Goal: Transaction & Acquisition: Purchase product/service

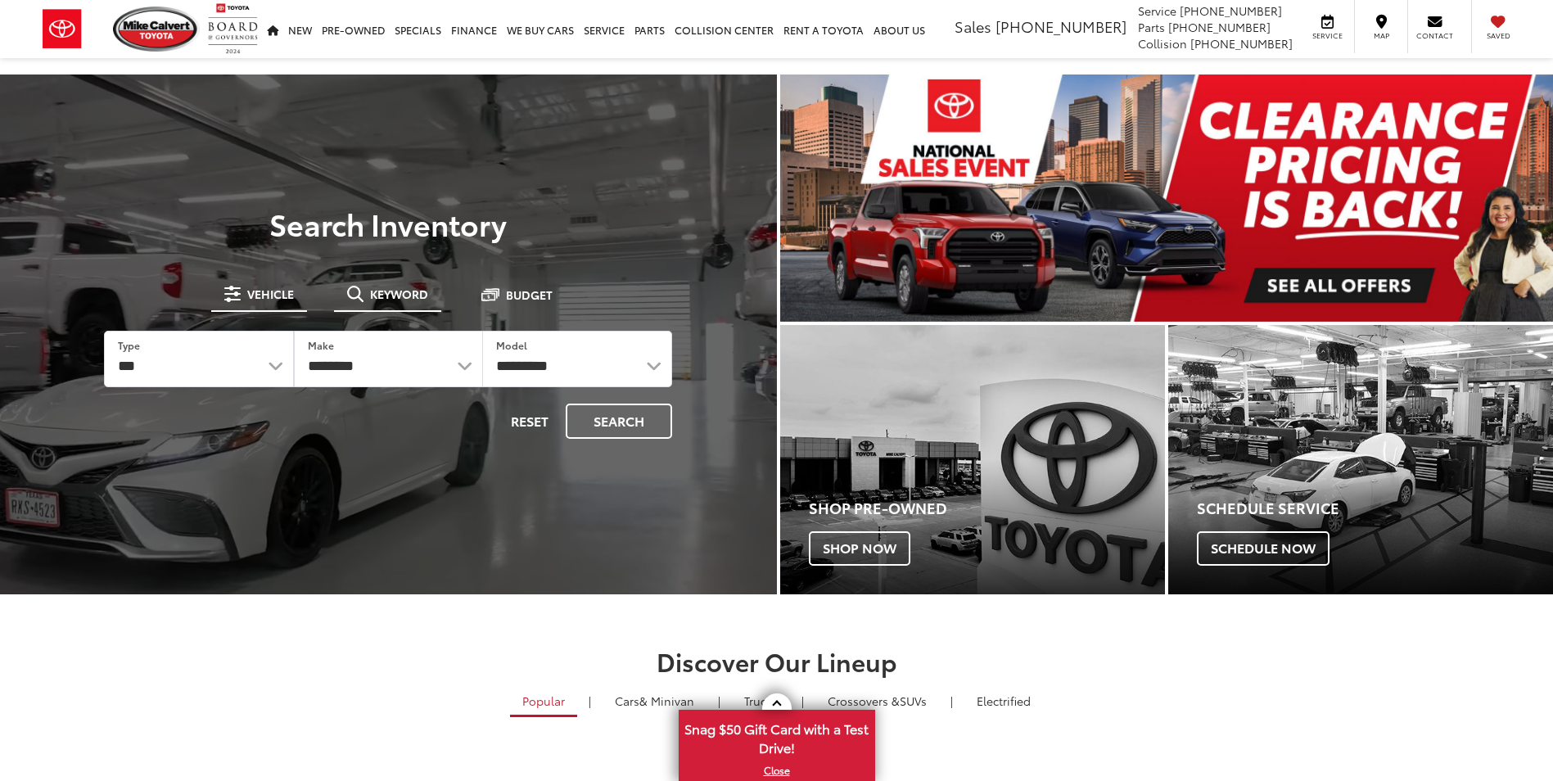
click at [385, 292] on span "Keyword" at bounding box center [399, 293] width 58 height 11
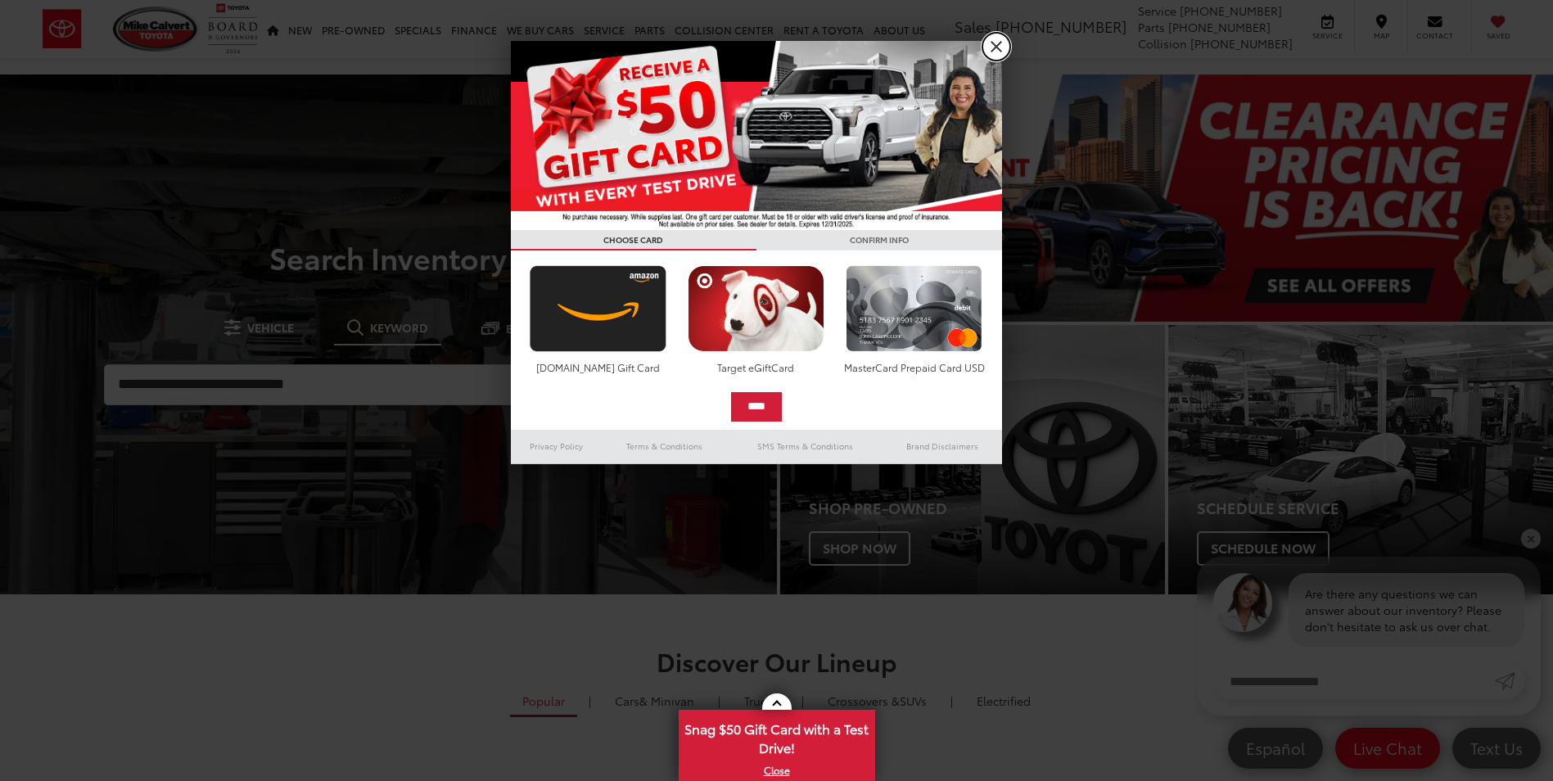
click at [988, 52] on link "X" at bounding box center [996, 47] width 28 height 28
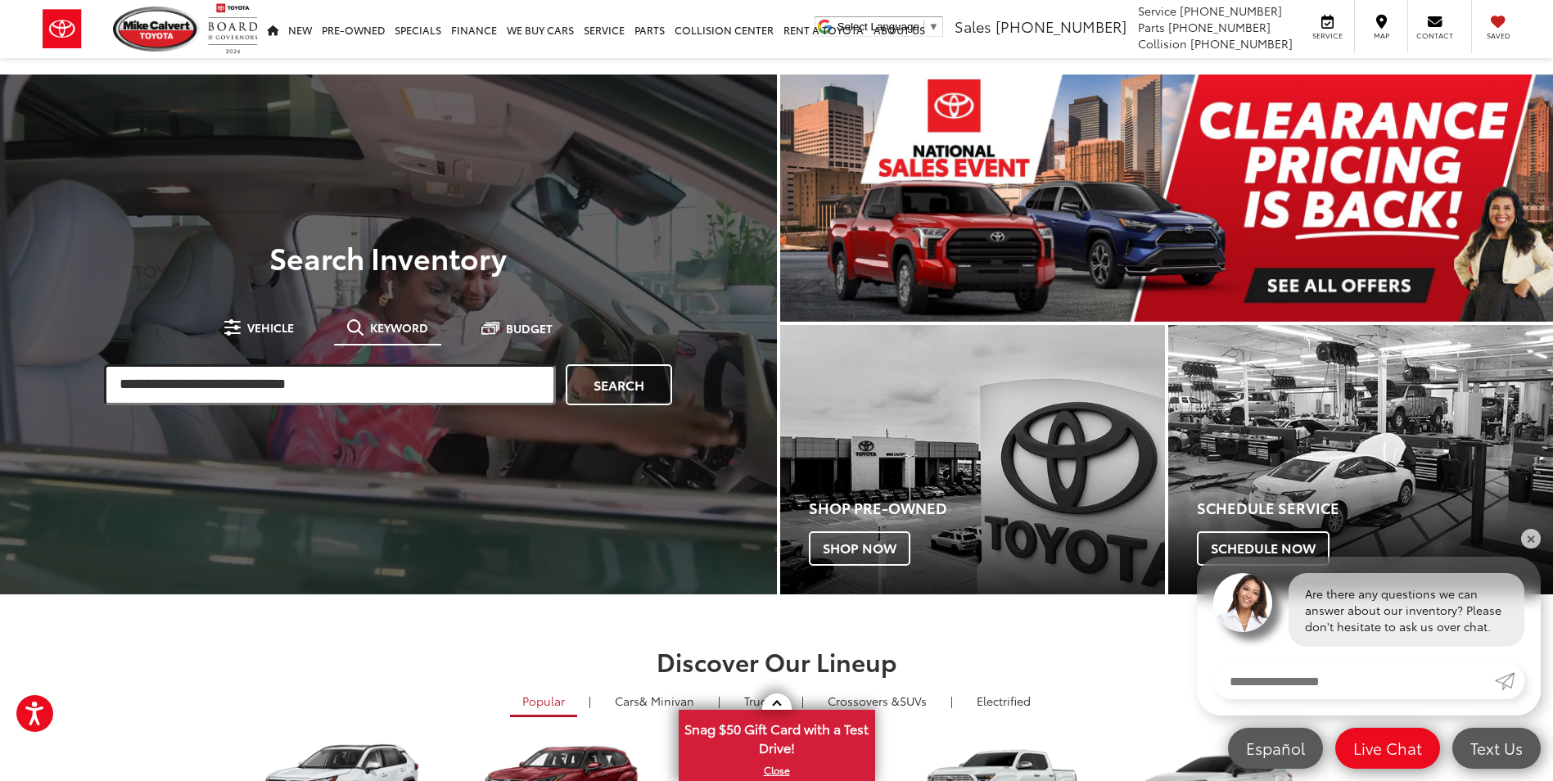
click at [293, 377] on input "search" at bounding box center [330, 384] width 452 height 41
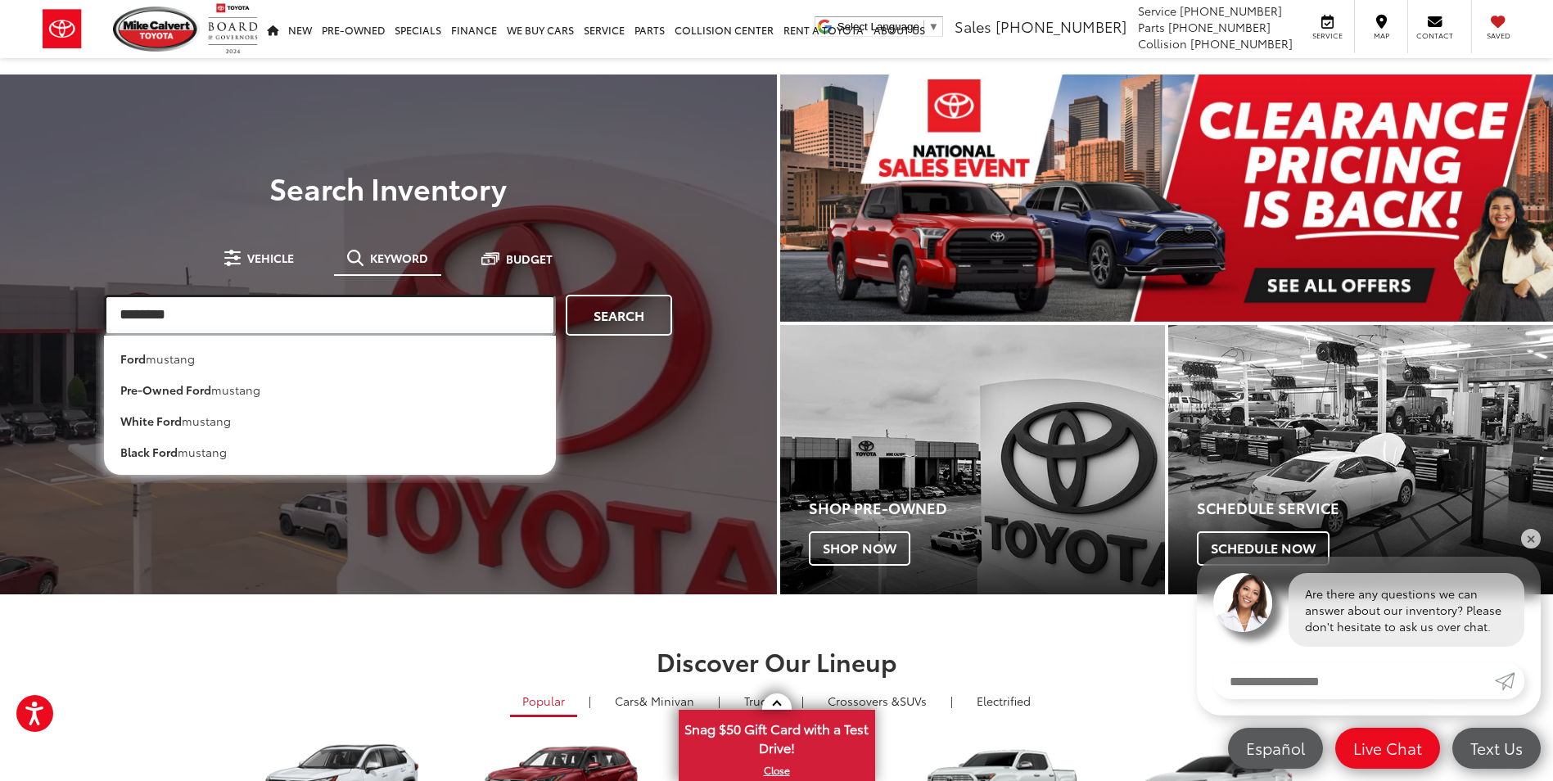
type input "*******"
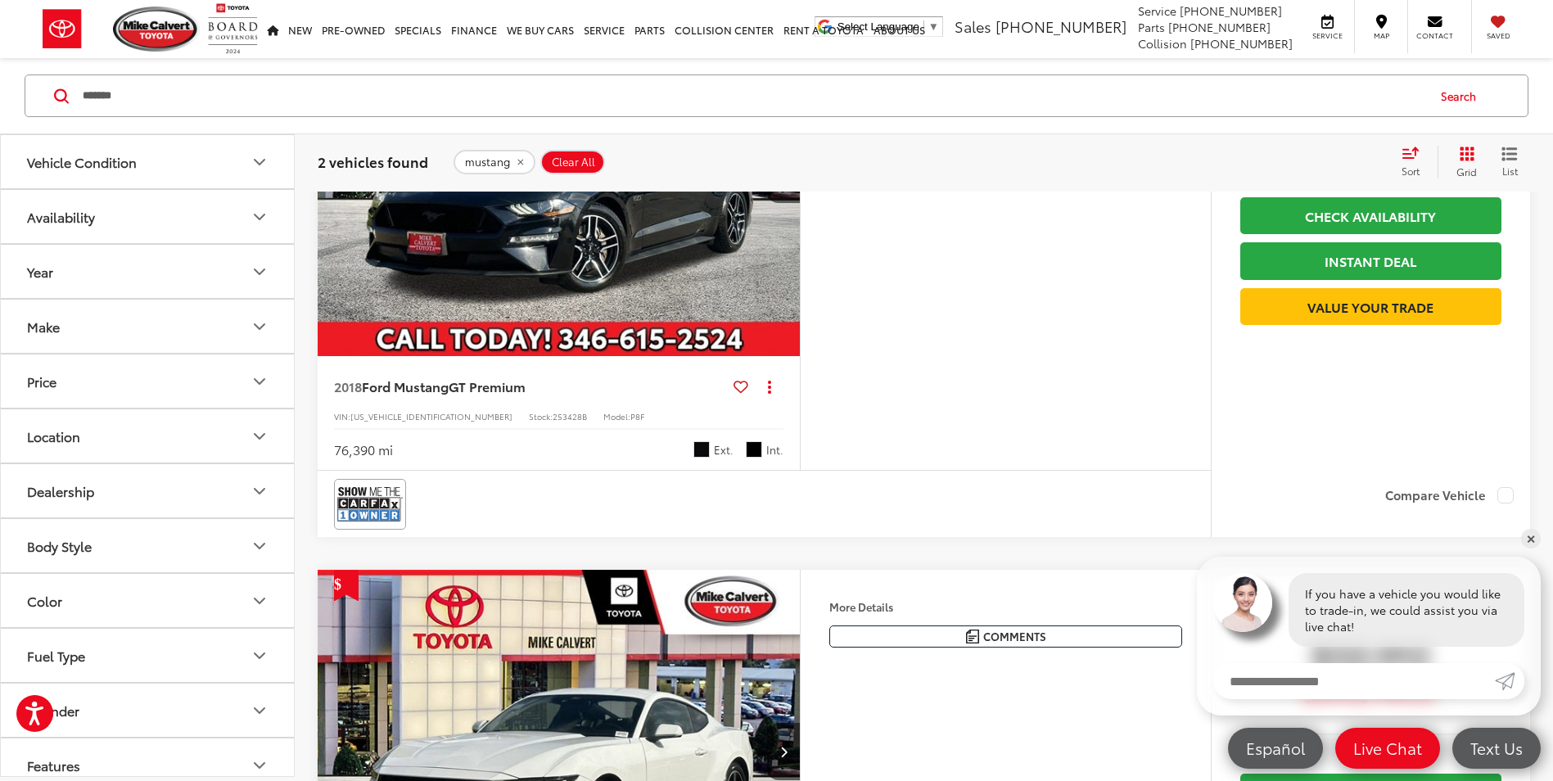
scroll to position [246, 0]
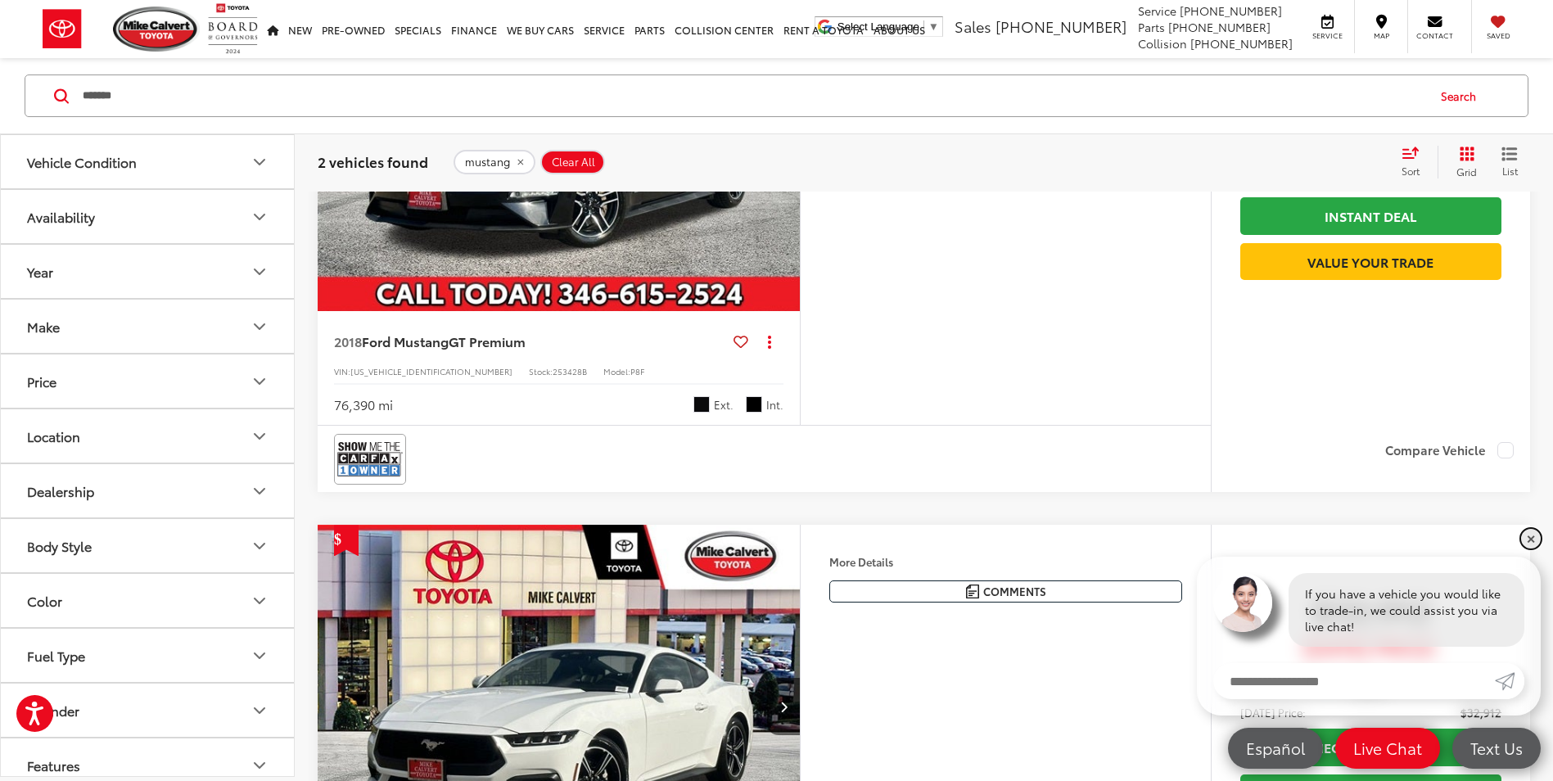
click at [1535, 538] on link "✕" at bounding box center [1531, 539] width 20 height 20
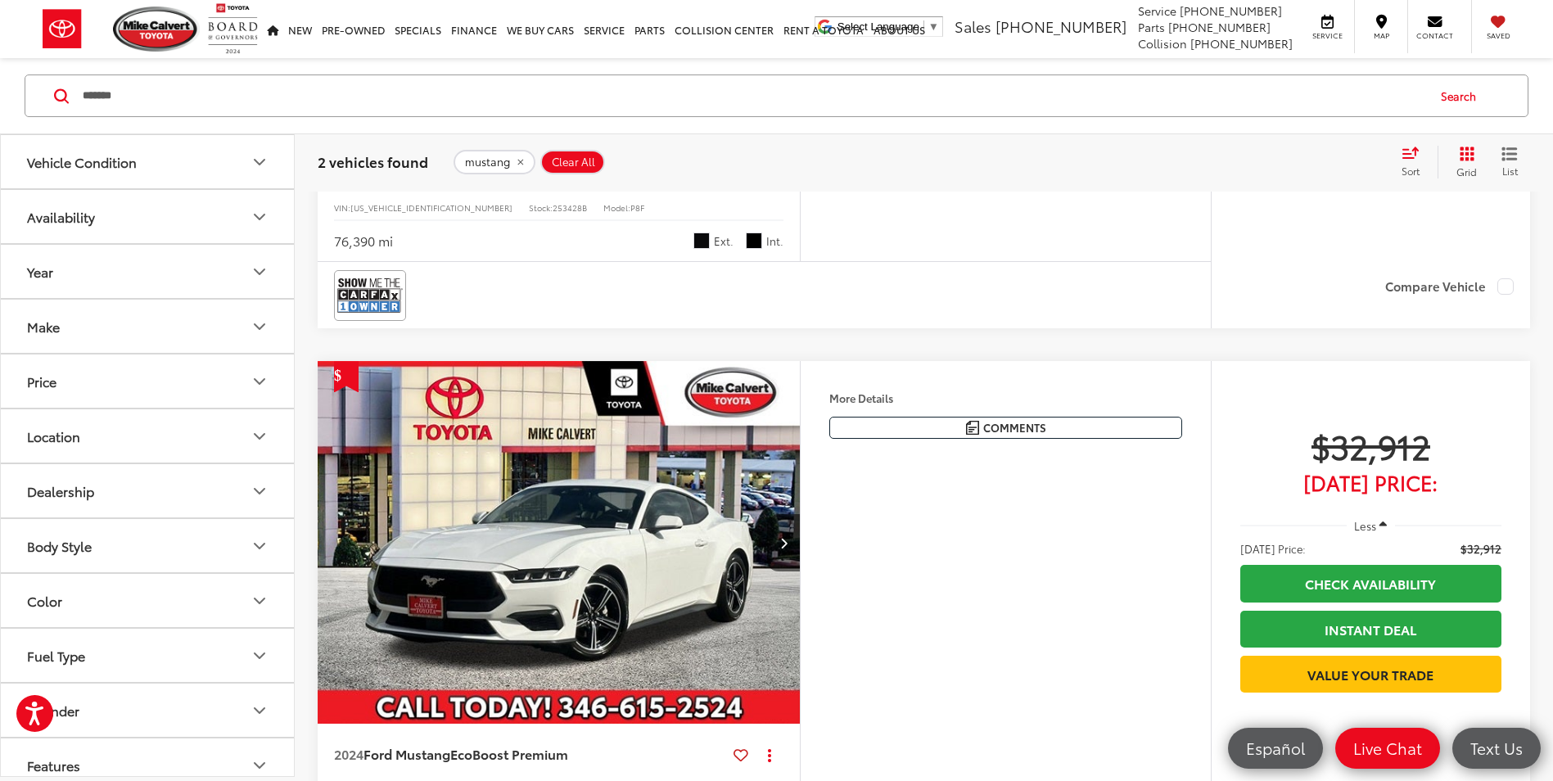
scroll to position [82, 0]
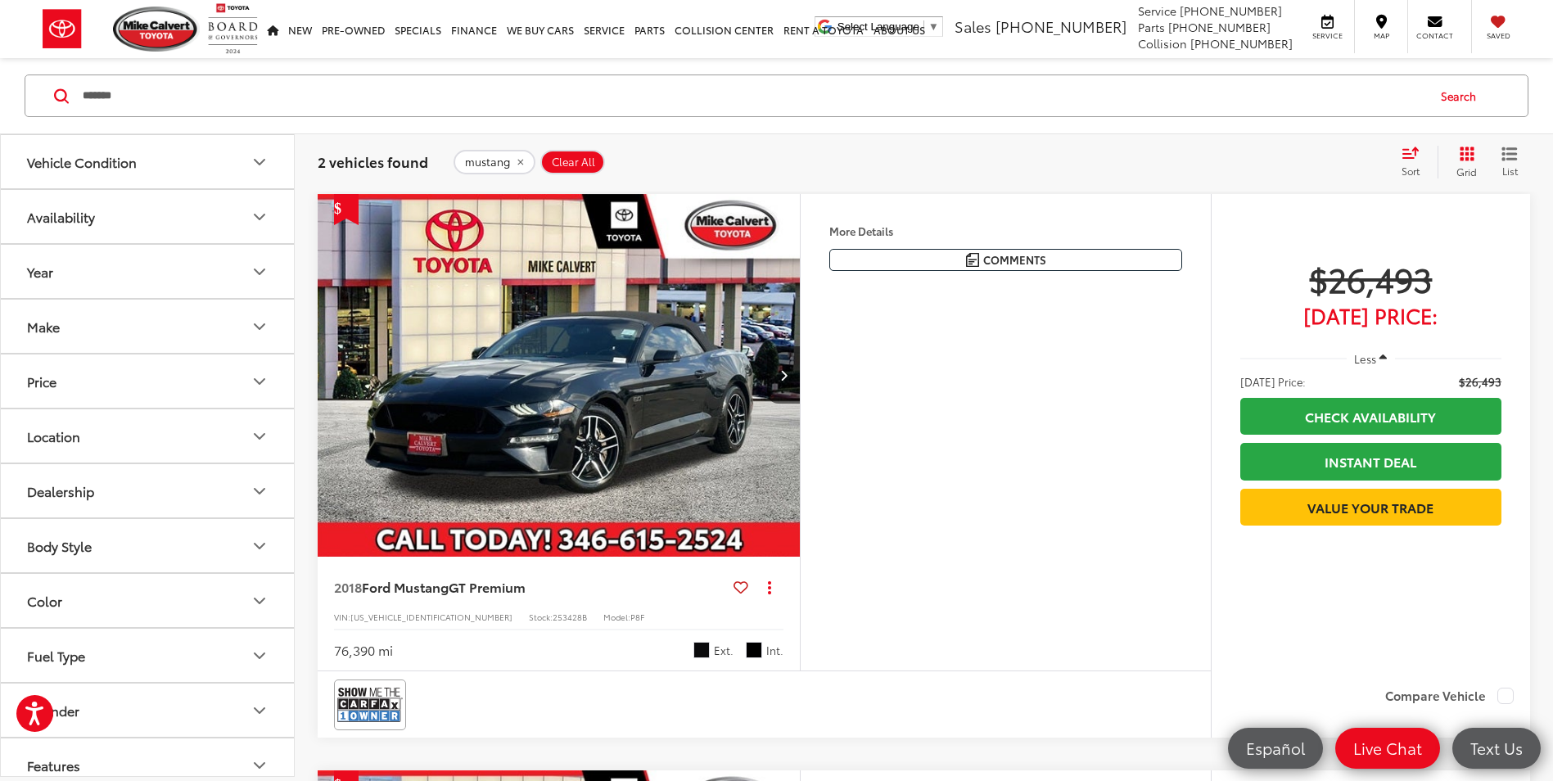
click at [518, 156] on button "mustang" at bounding box center [495, 162] width 82 height 25
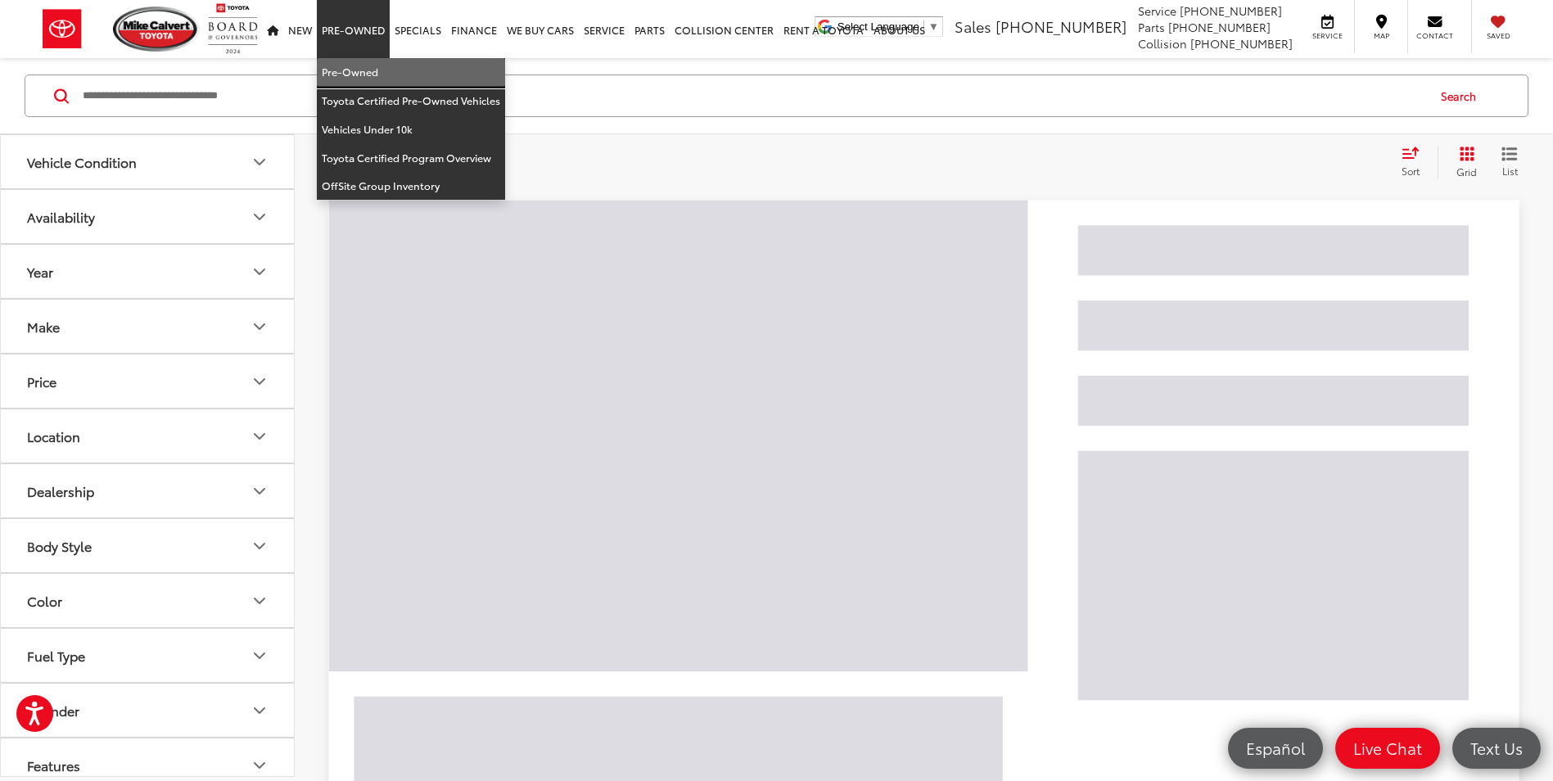
click at [354, 67] on link "Pre-Owned" at bounding box center [411, 72] width 188 height 29
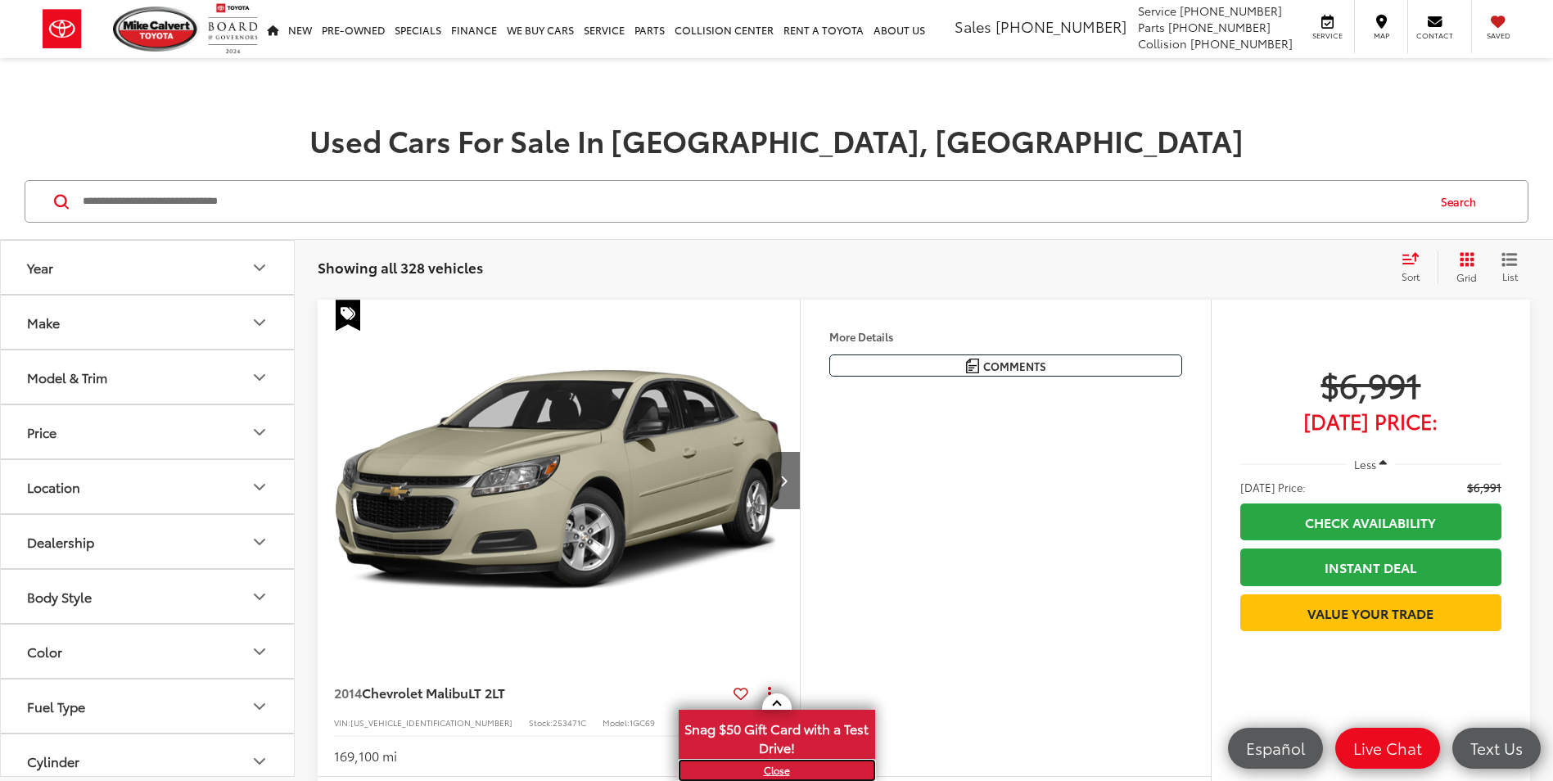
click at [772, 770] on link "X" at bounding box center [776, 770] width 193 height 18
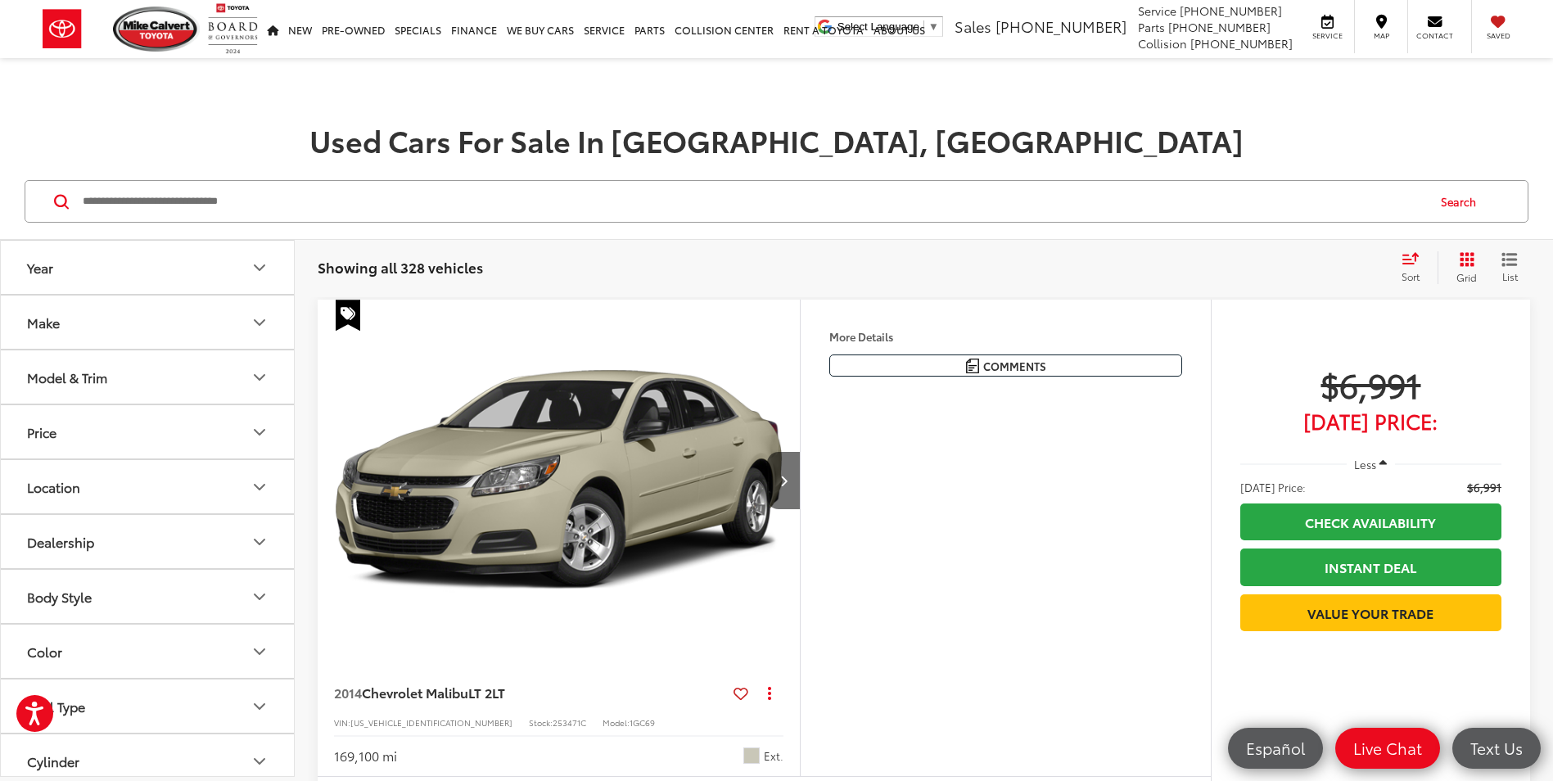
click at [1465, 261] on icon "Grid View" at bounding box center [1467, 259] width 15 height 15
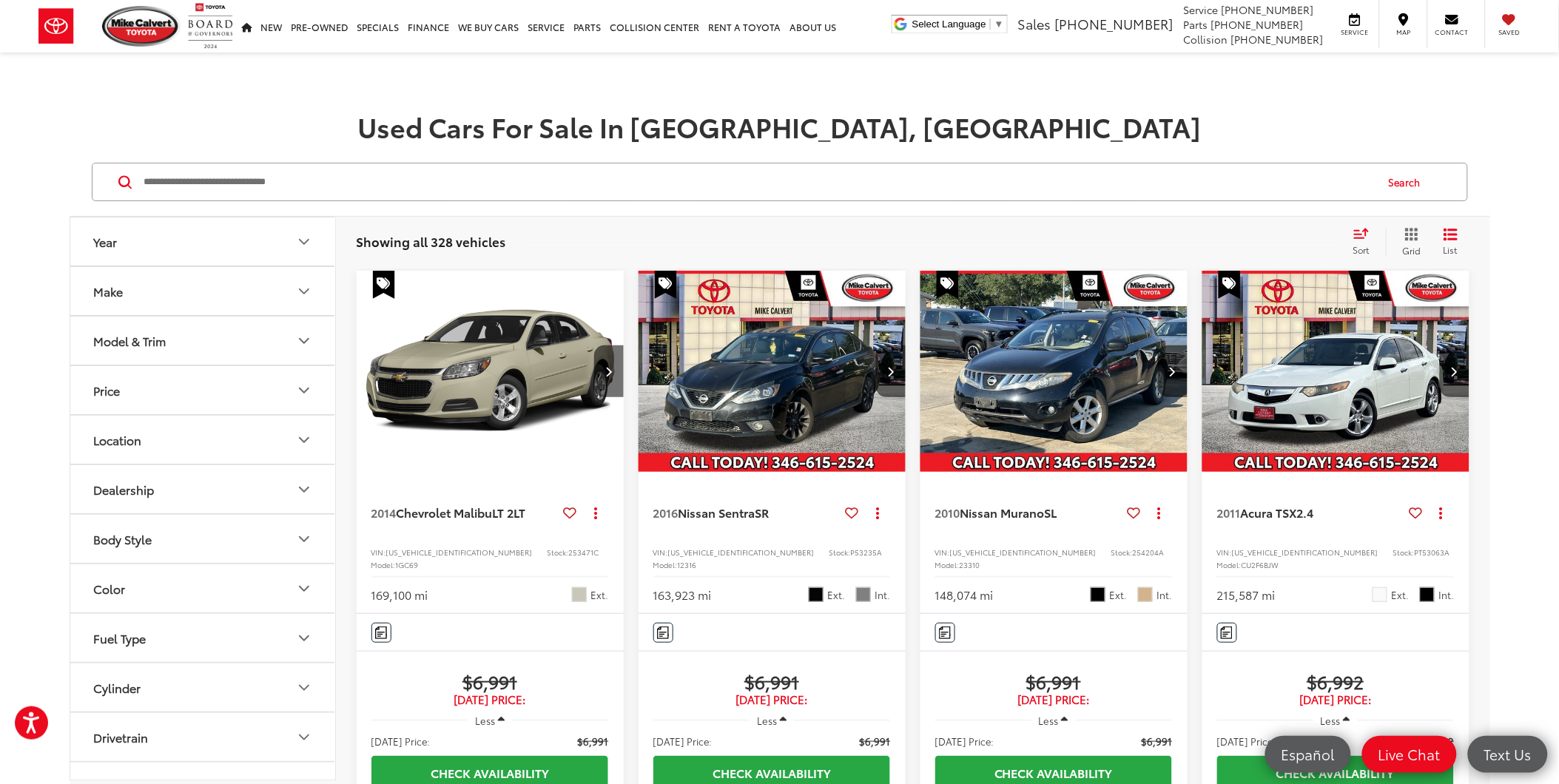
click at [263, 349] on button "Model & Trim" at bounding box center [203, 340] width 267 height 48
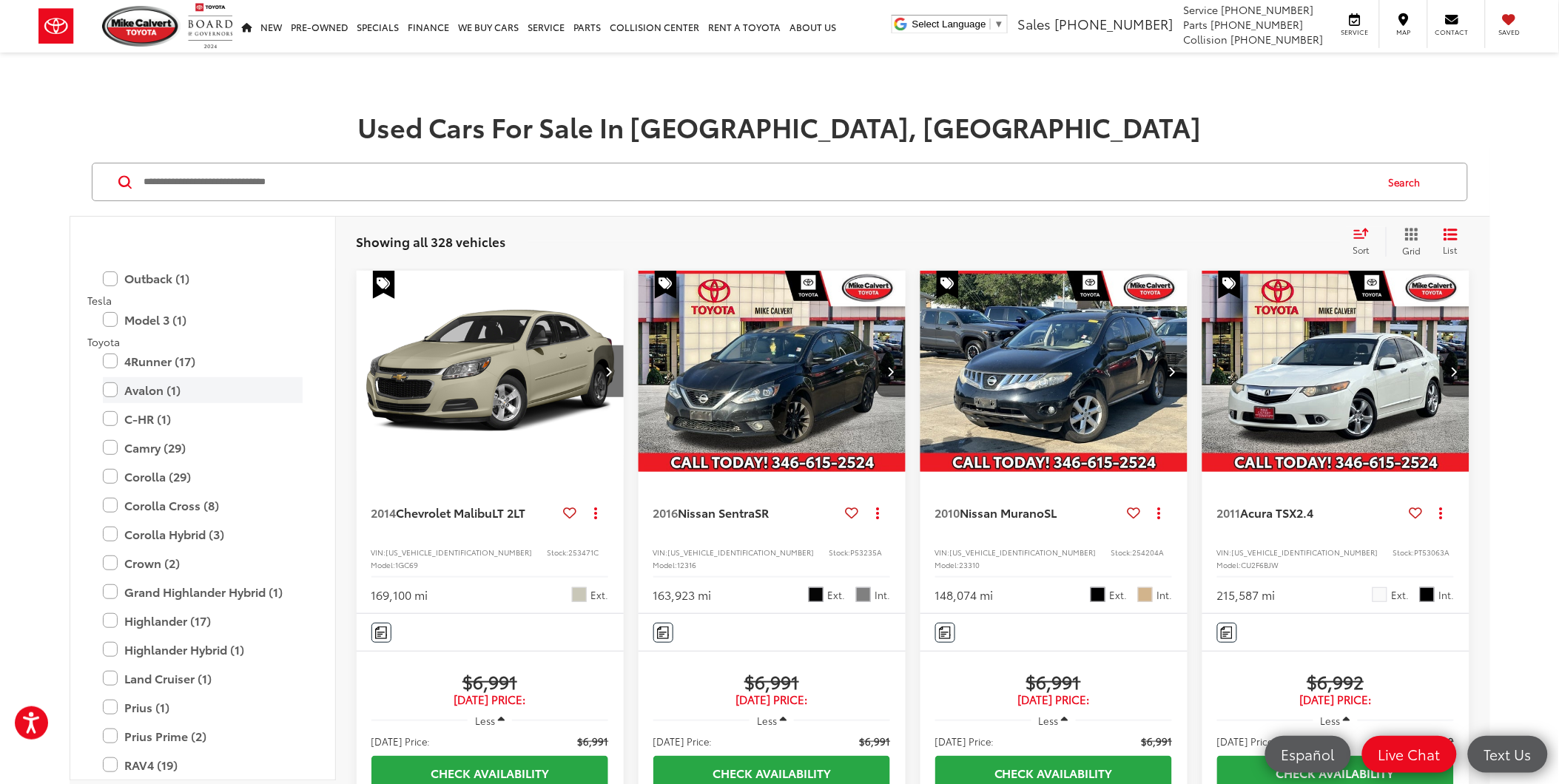
scroll to position [2875, 0]
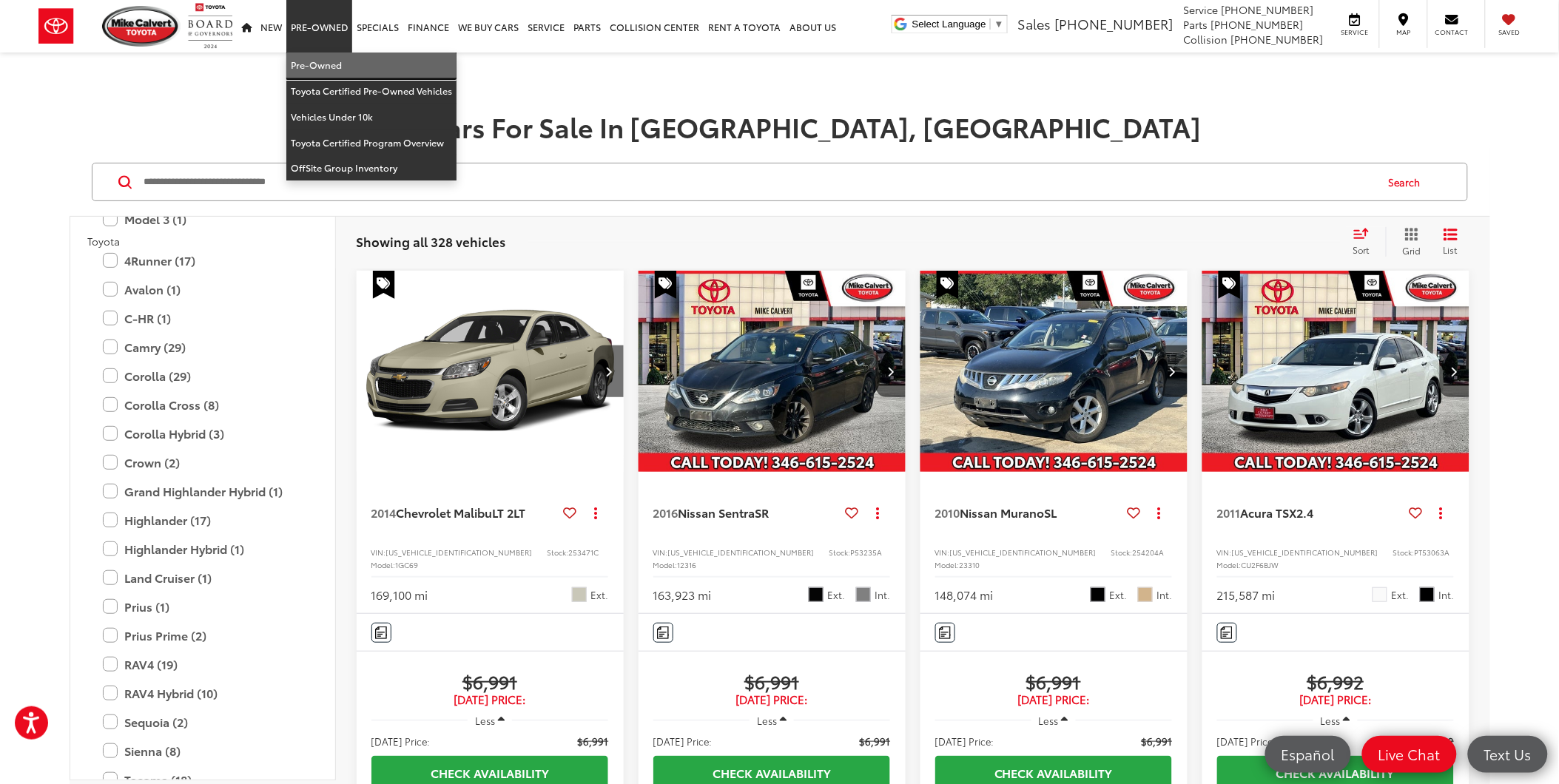
click at [336, 61] on link "Pre-Owned" at bounding box center [371, 65] width 170 height 26
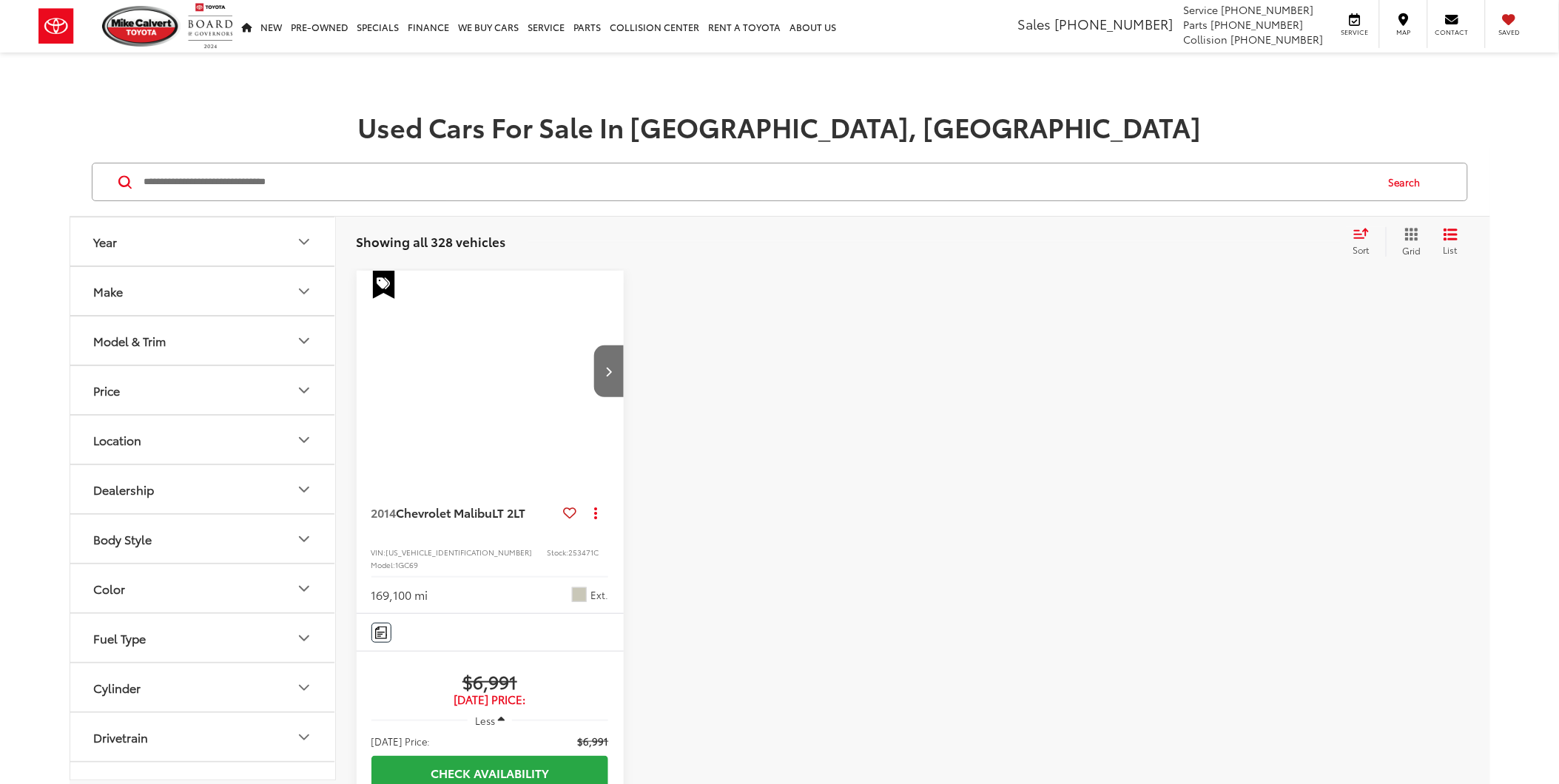
click at [249, 331] on button "Model & Trim" at bounding box center [203, 340] width 267 height 48
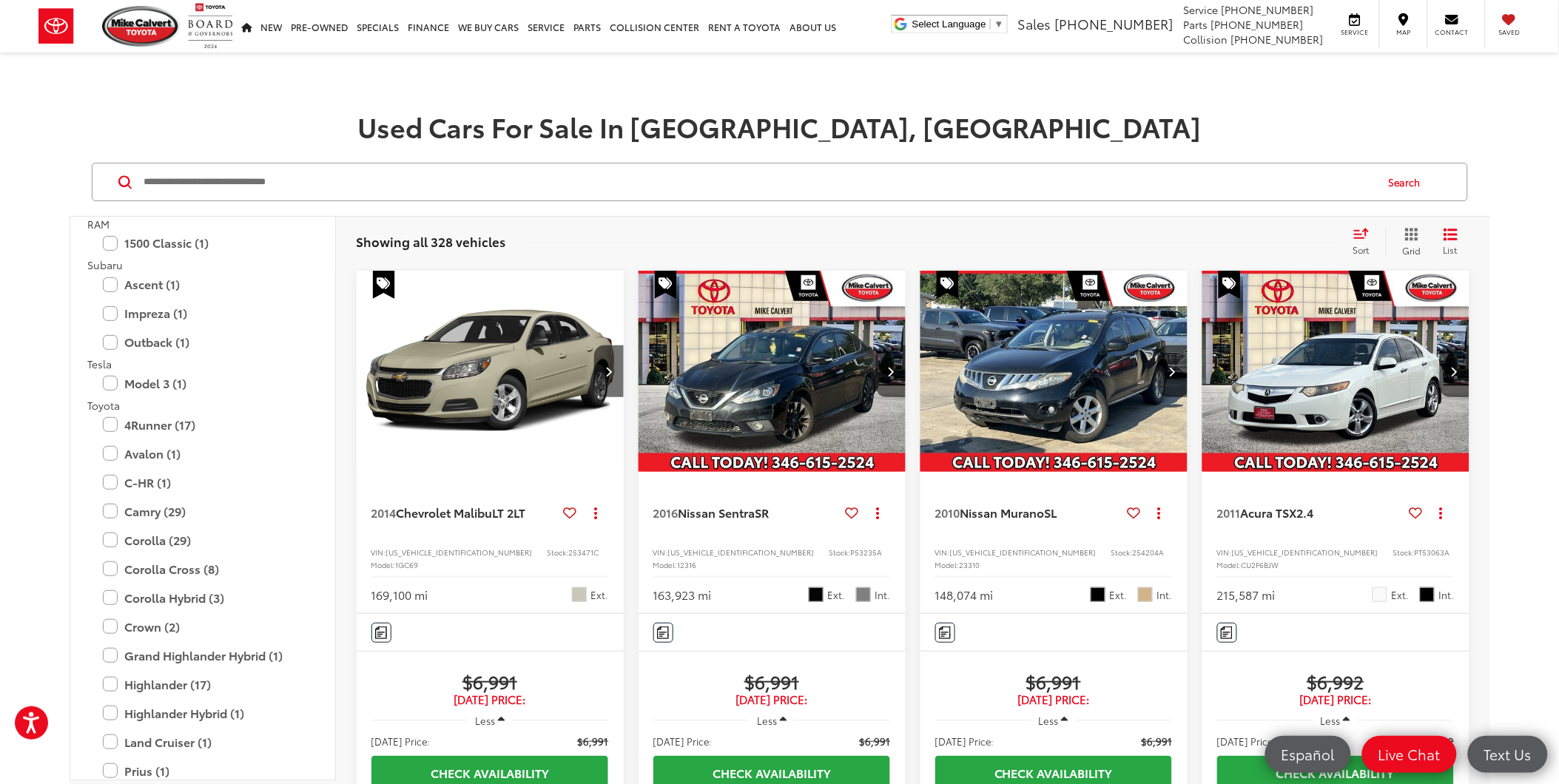
scroll to position [2958, 0]
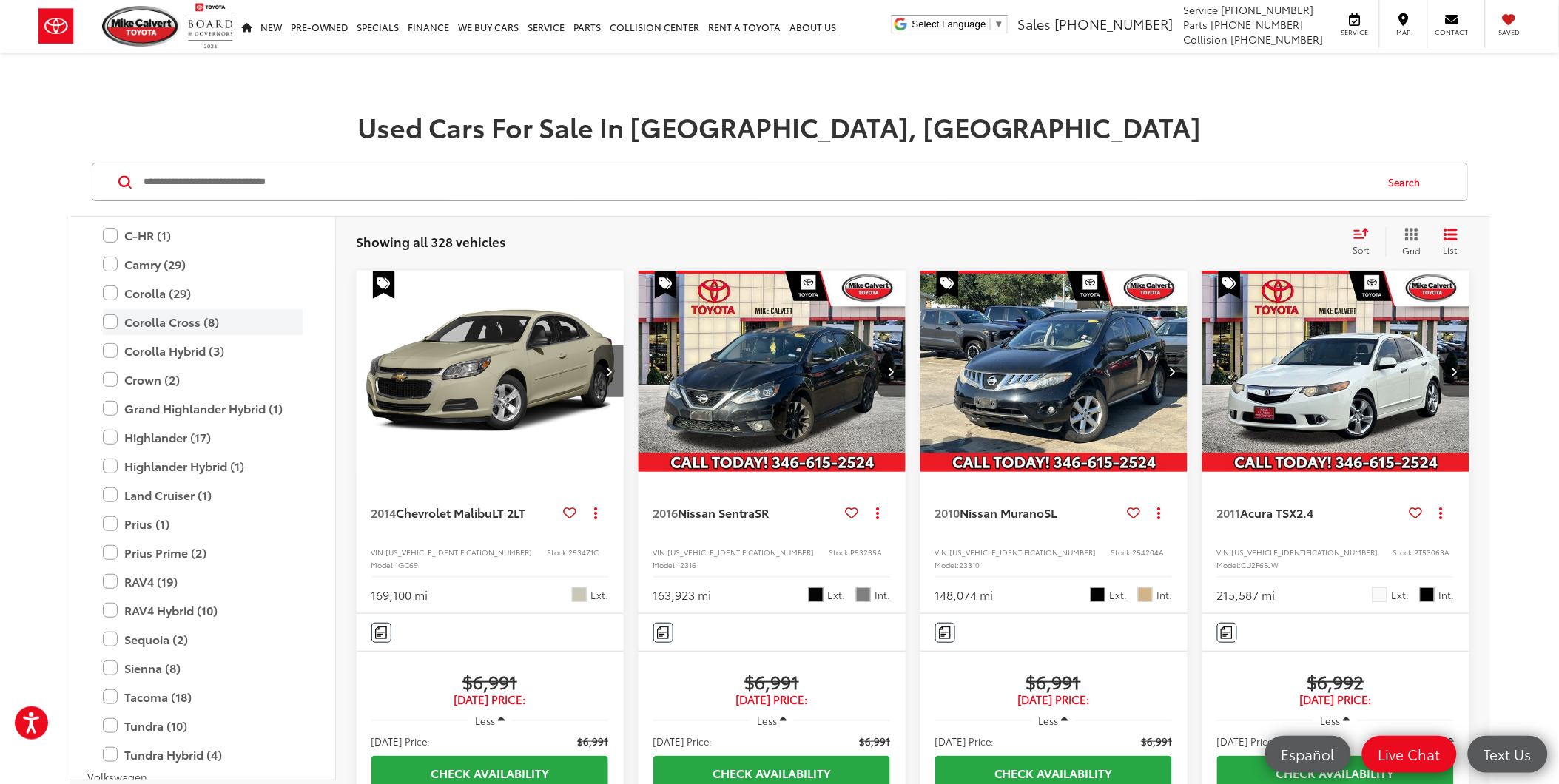
click at [112, 318] on label "Corolla Cross (8)" at bounding box center [202, 322] width 200 height 26
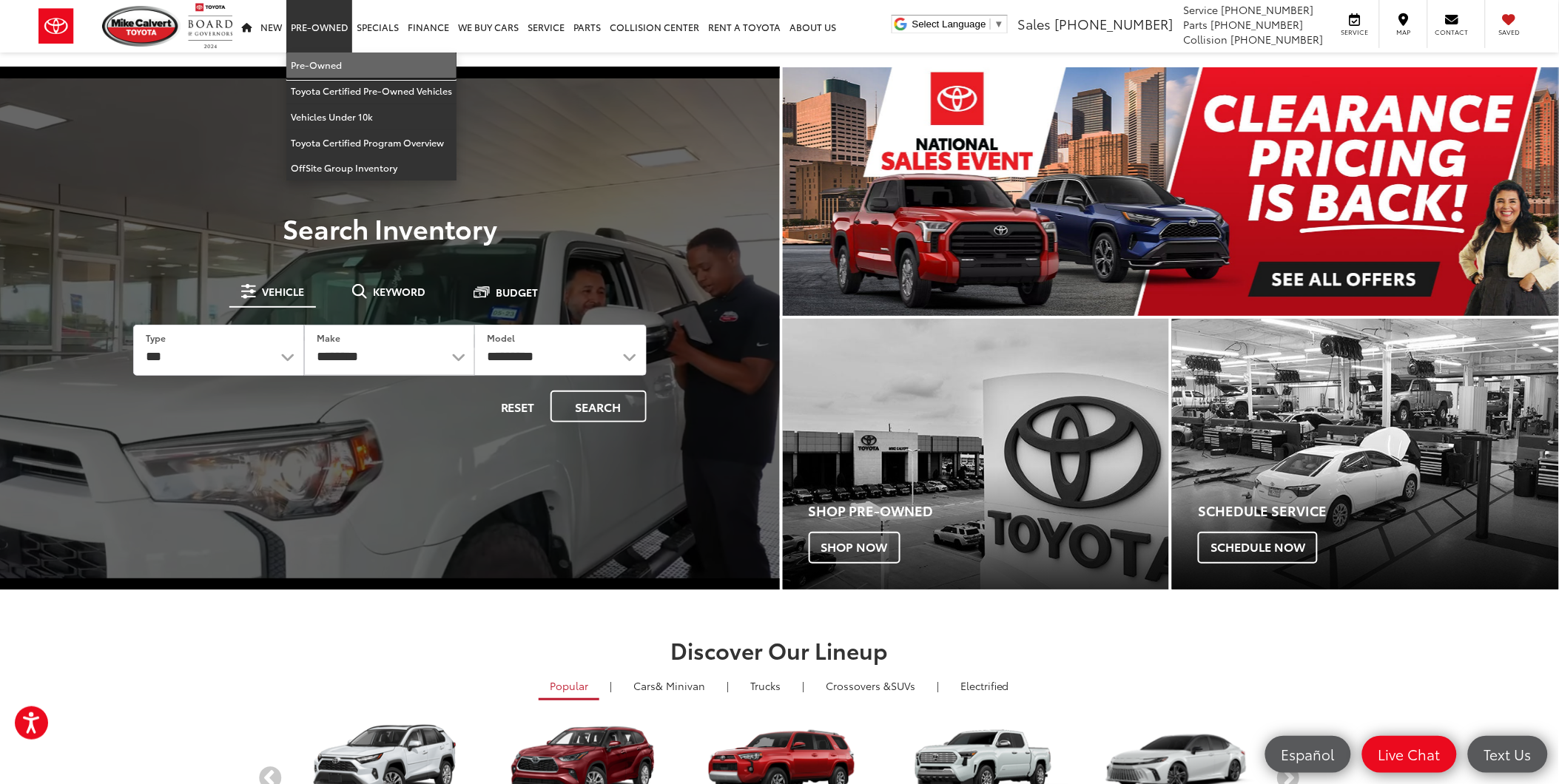
click at [355, 68] on link "Pre-Owned" at bounding box center [371, 65] width 170 height 26
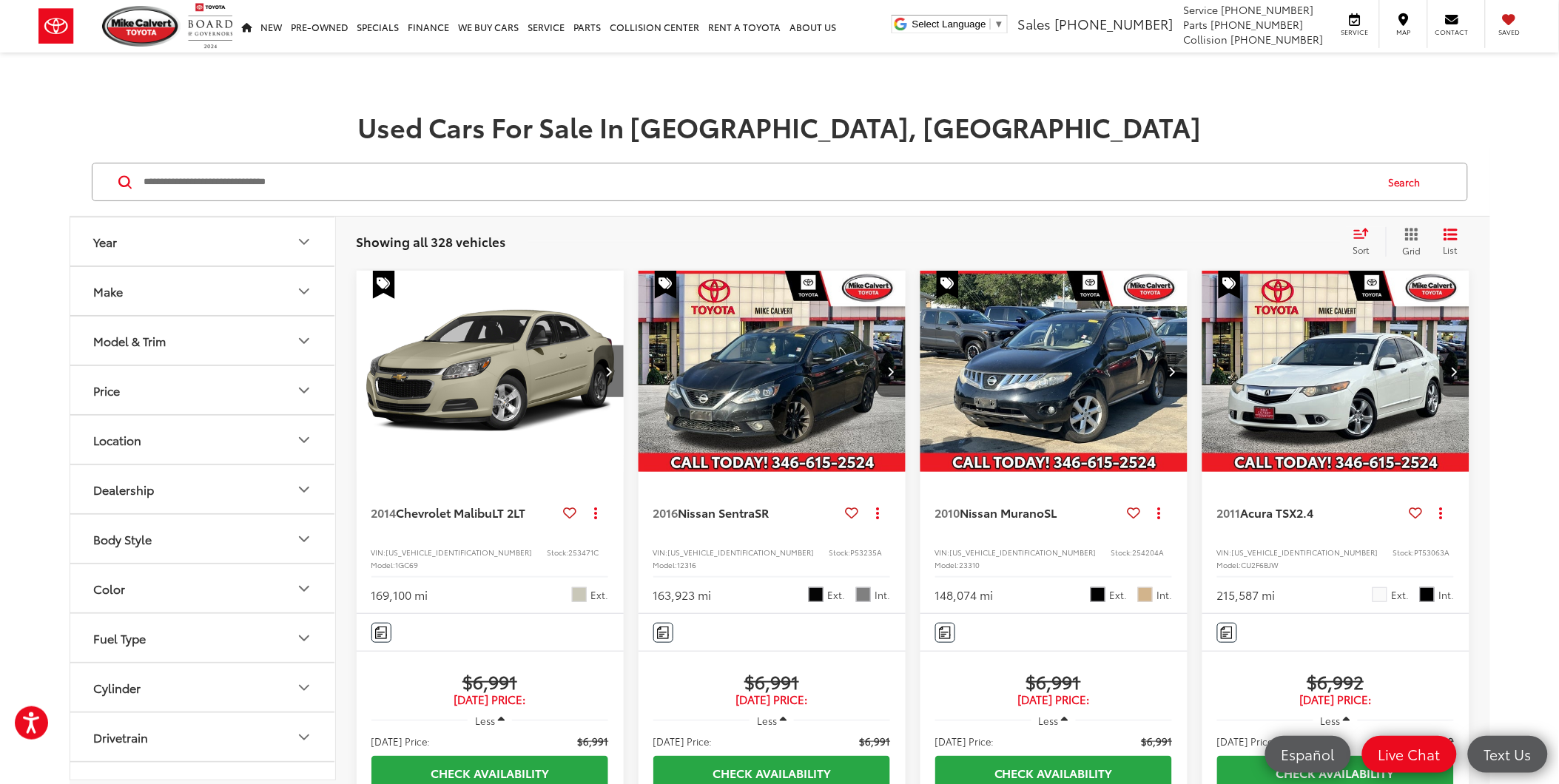
click at [239, 324] on button "Model & Trim" at bounding box center [203, 340] width 267 height 48
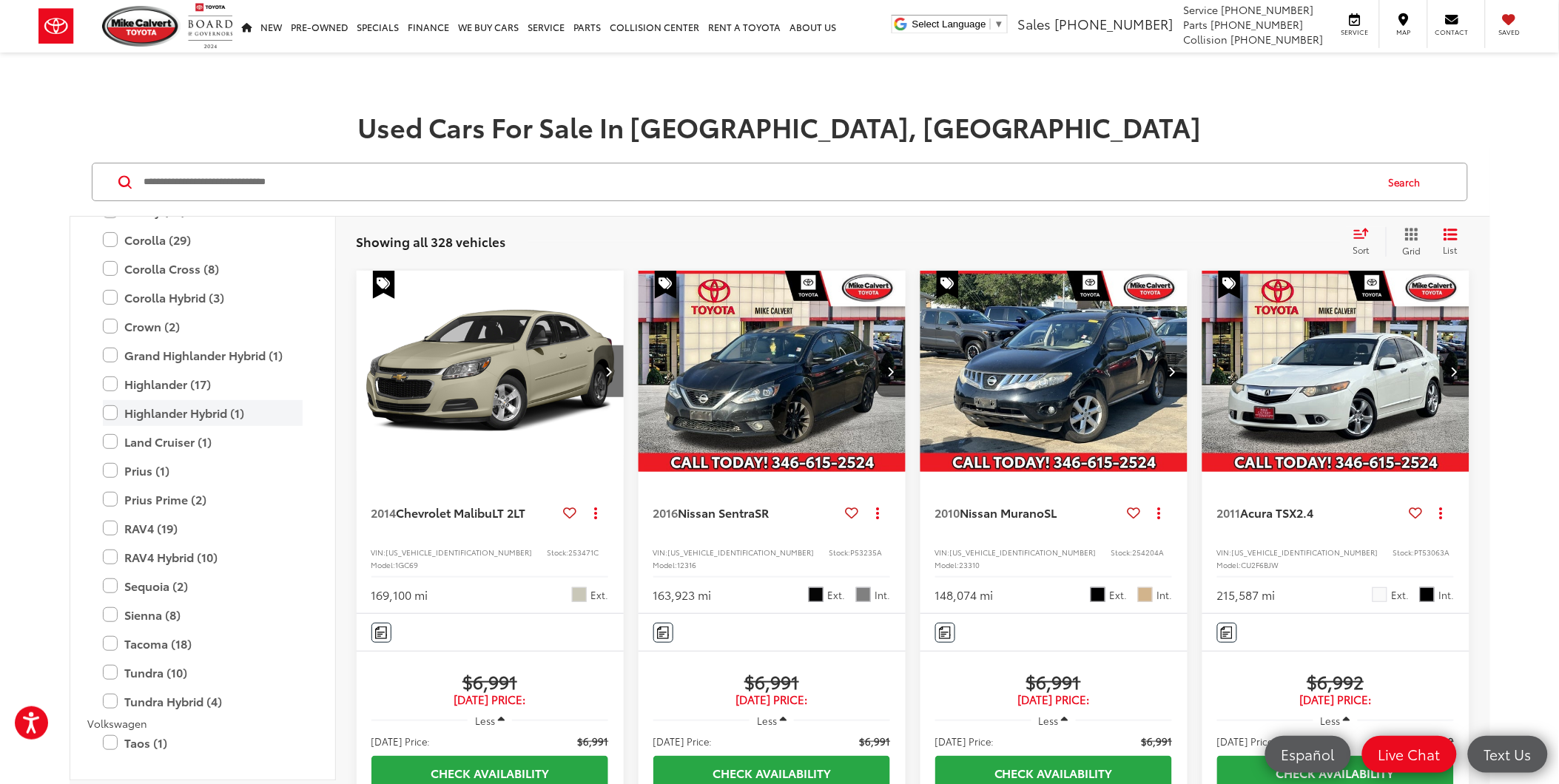
scroll to position [3040, 0]
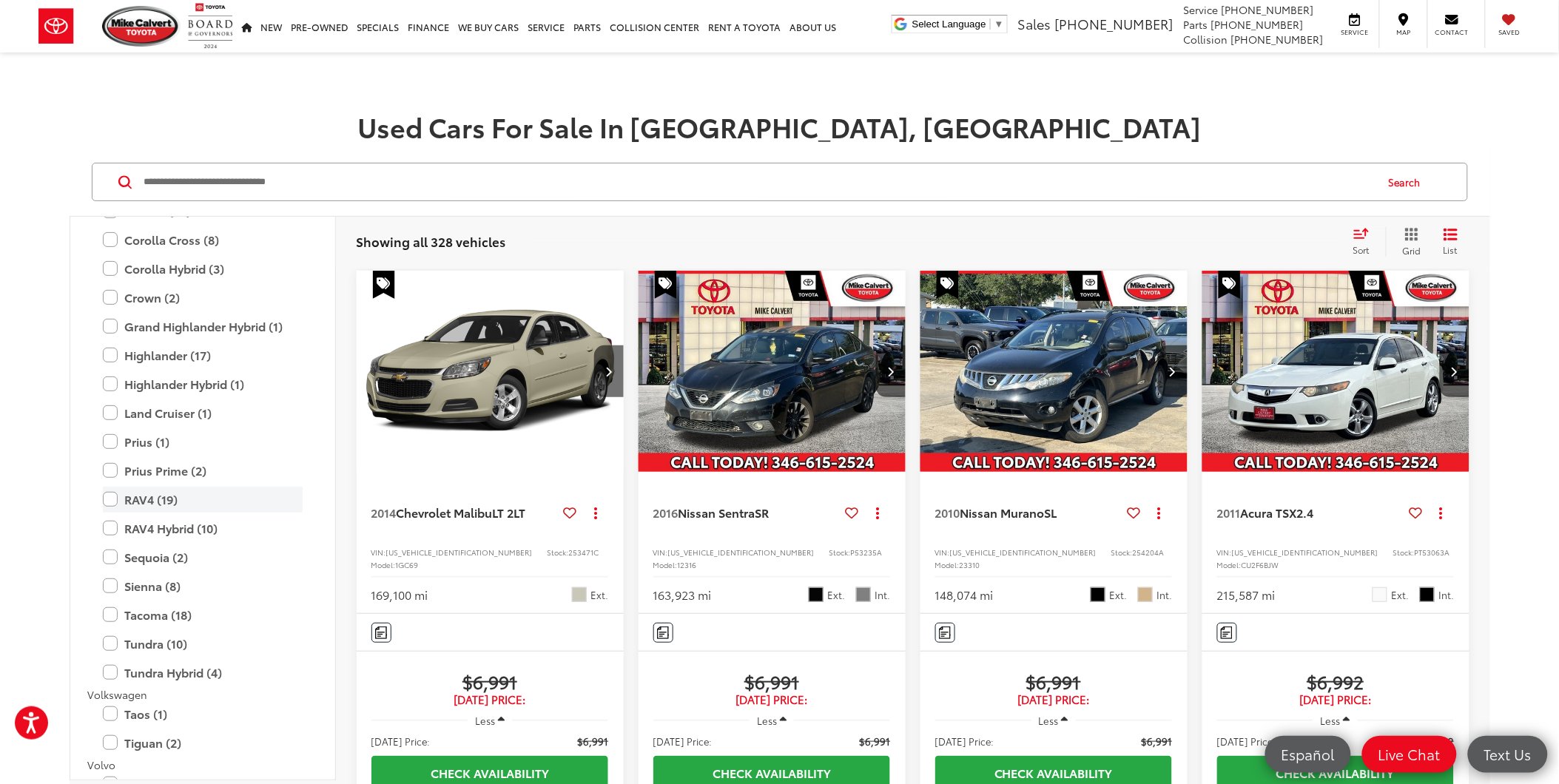
click at [109, 499] on label "RAV4 (19)" at bounding box center [202, 499] width 200 height 26
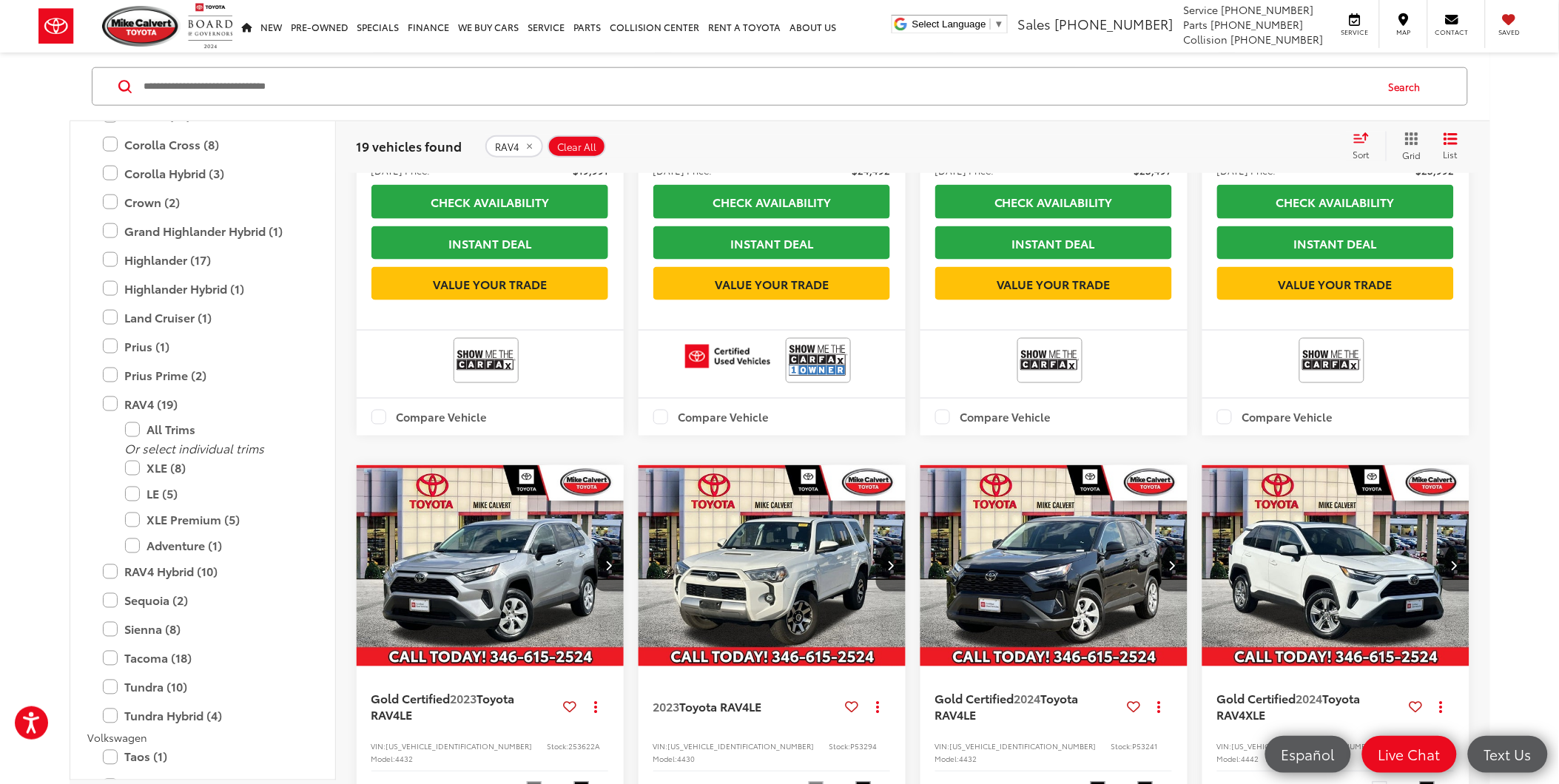
scroll to position [863, 0]
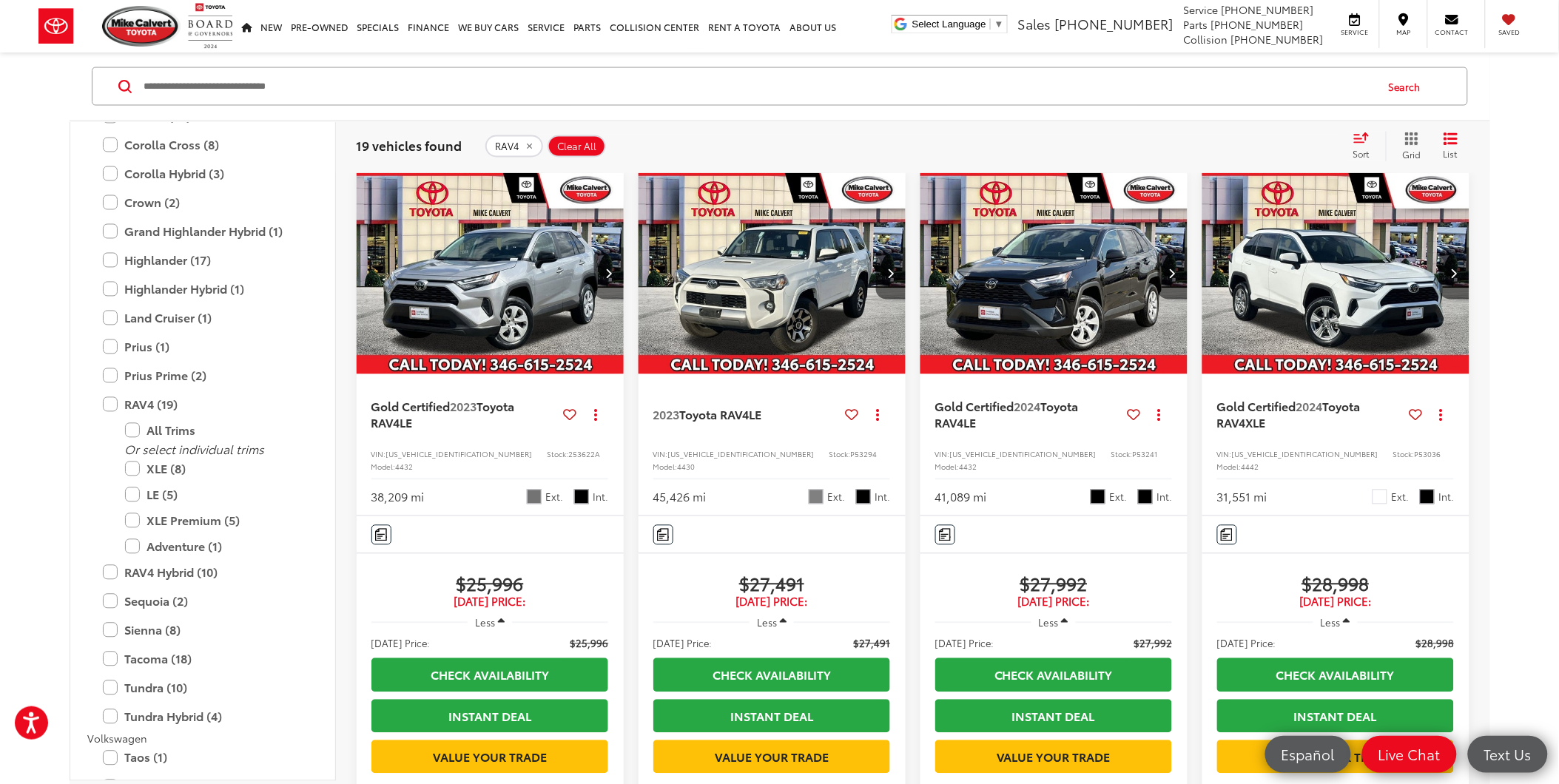
click at [606, 300] on button "Next image" at bounding box center [608, 273] width 30 height 51
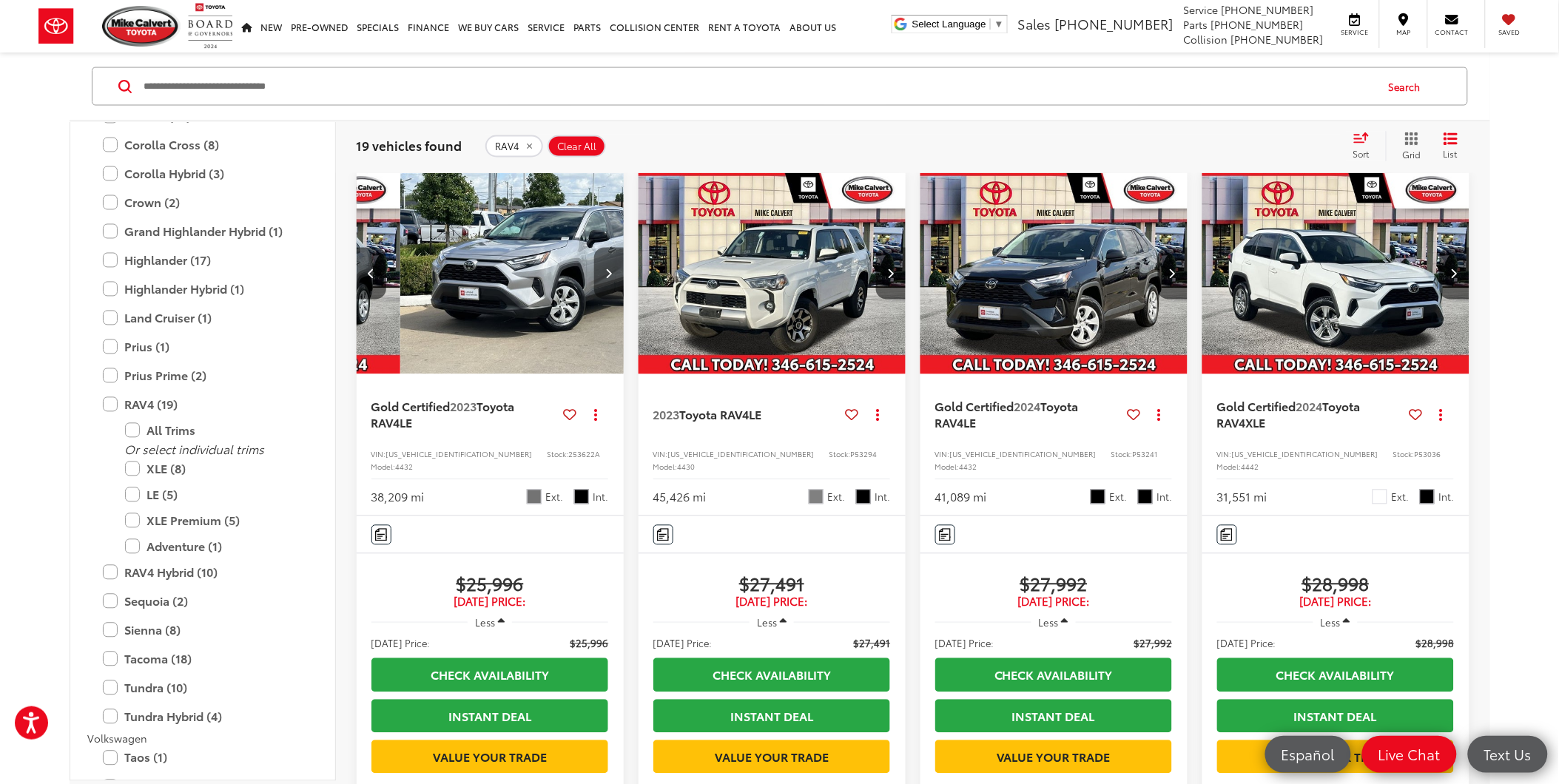
scroll to position [0, 269]
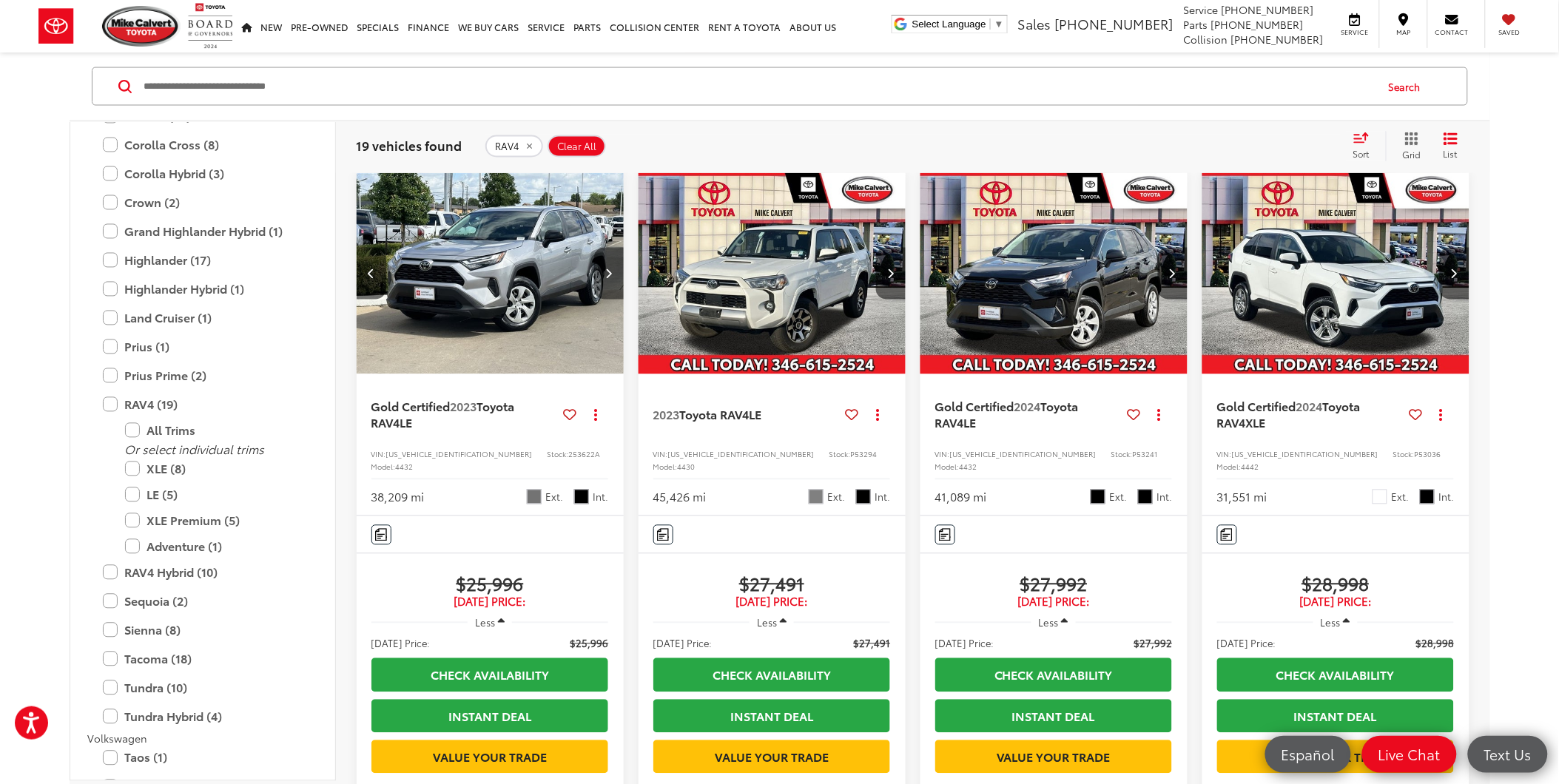
click at [607, 300] on button "Next image" at bounding box center [608, 273] width 30 height 51
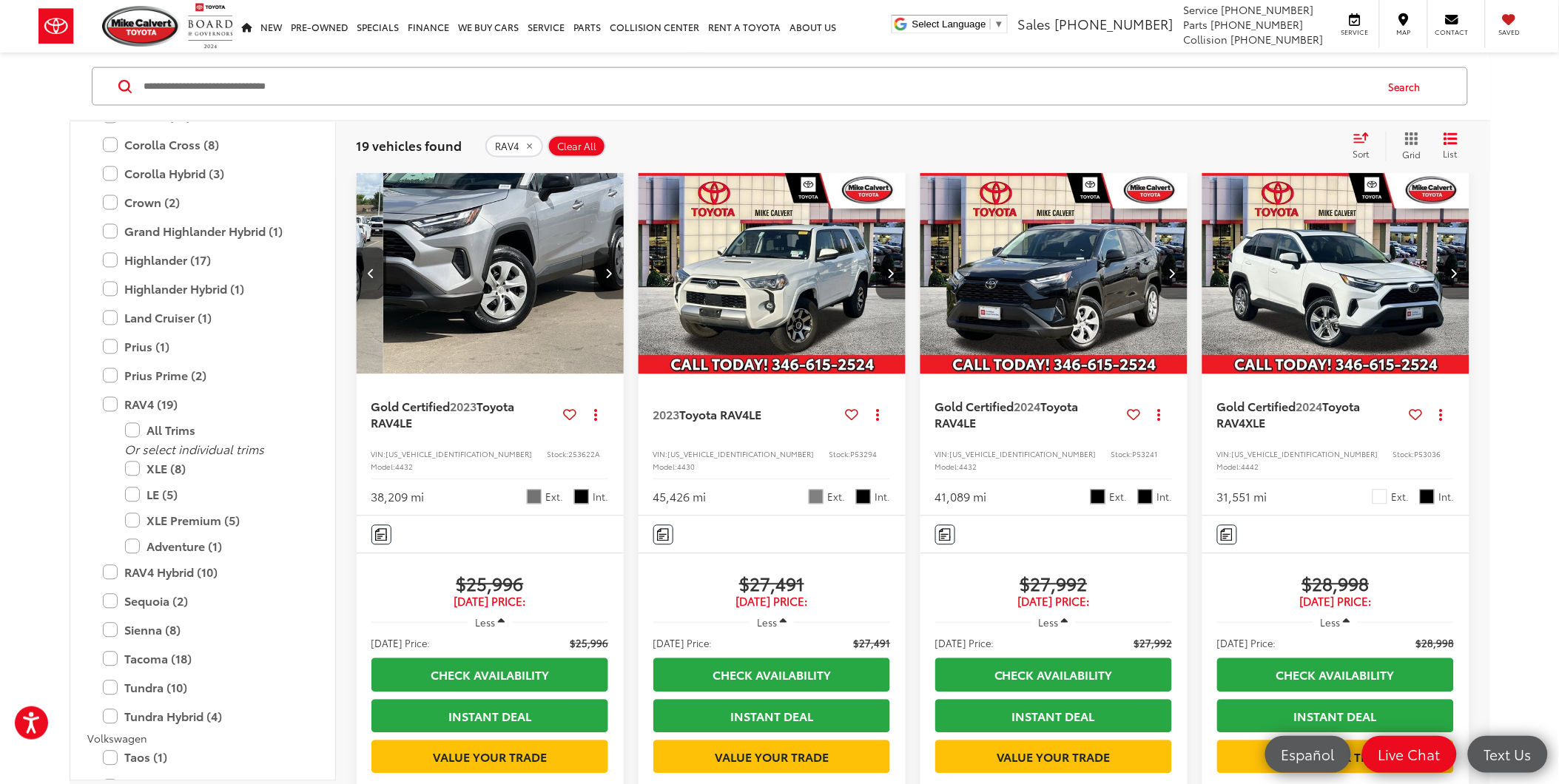
scroll to position [0, 538]
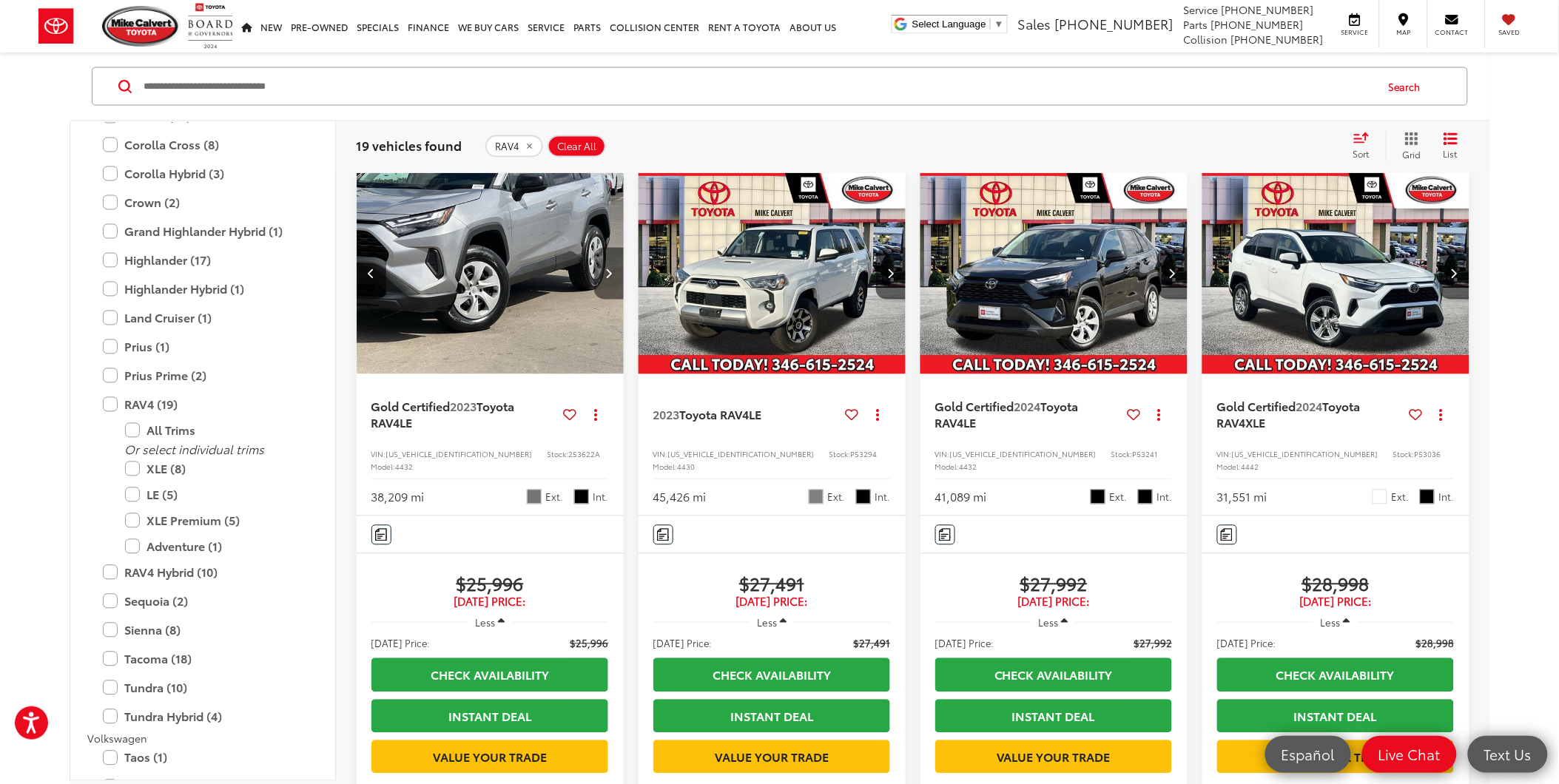
click at [607, 300] on button "Next image" at bounding box center [608, 273] width 30 height 51
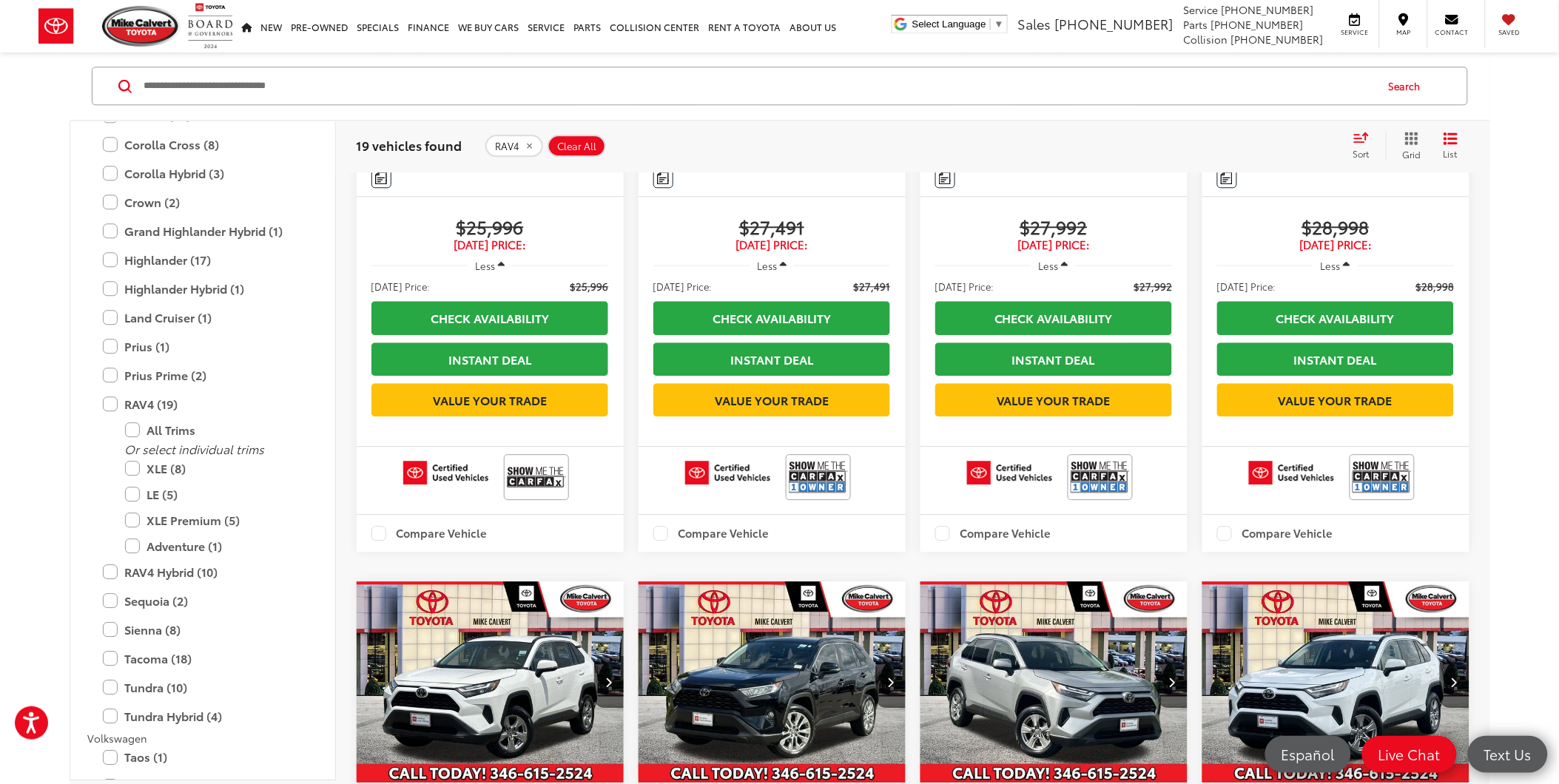
scroll to position [1274, 0]
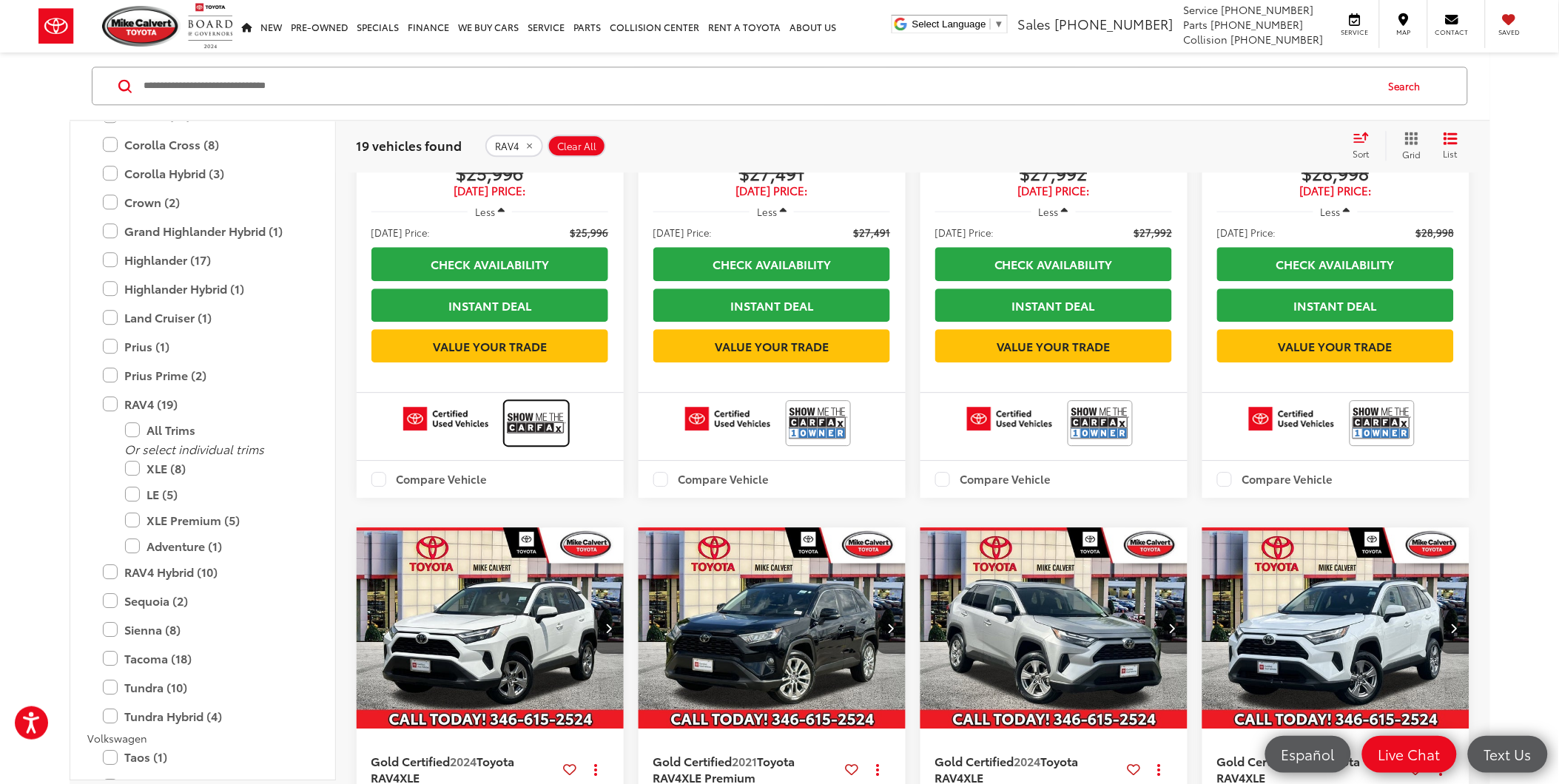
click at [530, 443] on img at bounding box center [536, 422] width 59 height 39
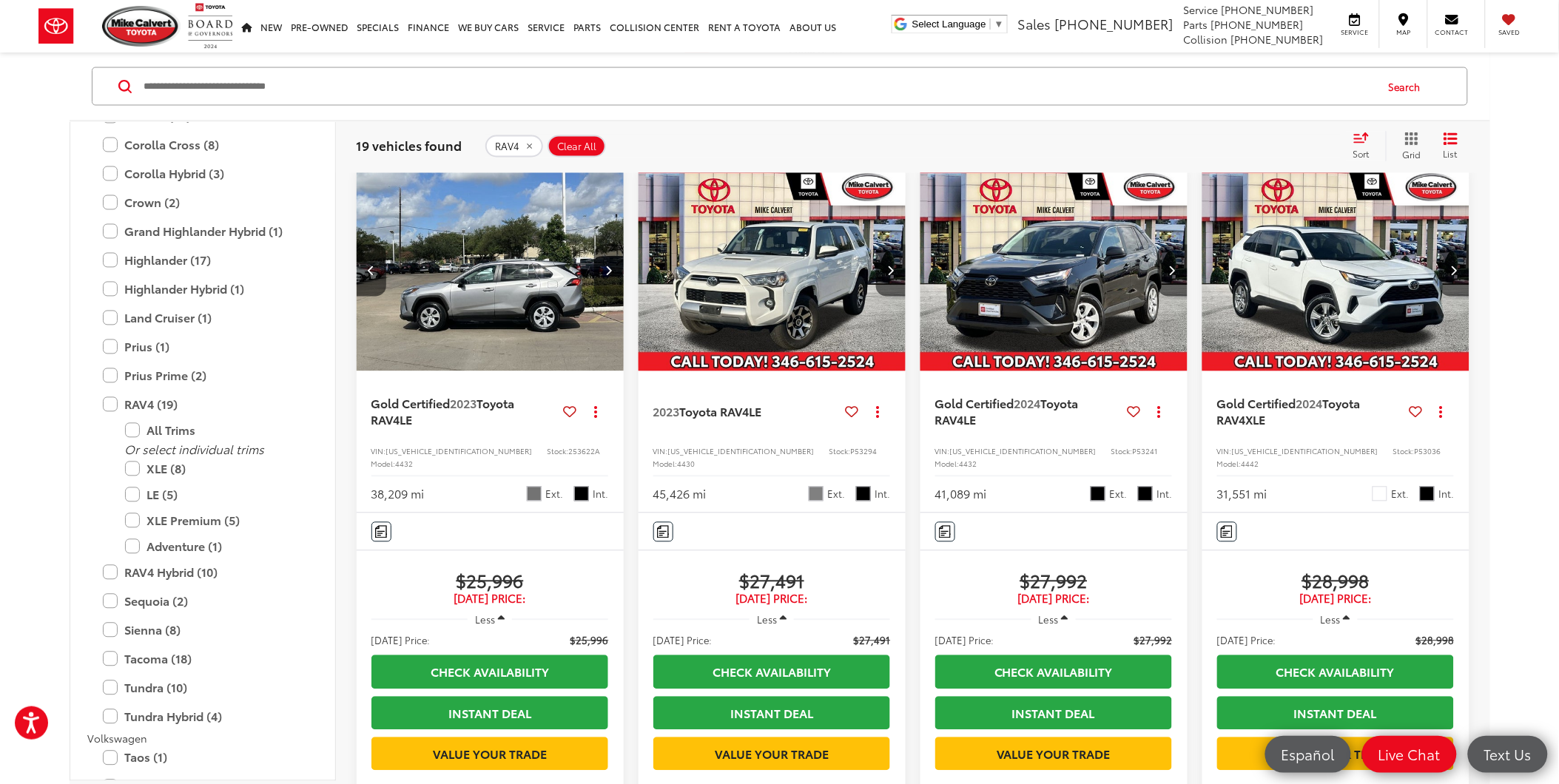
scroll to position [863, 0]
